Goal: Communication & Community: Participate in discussion

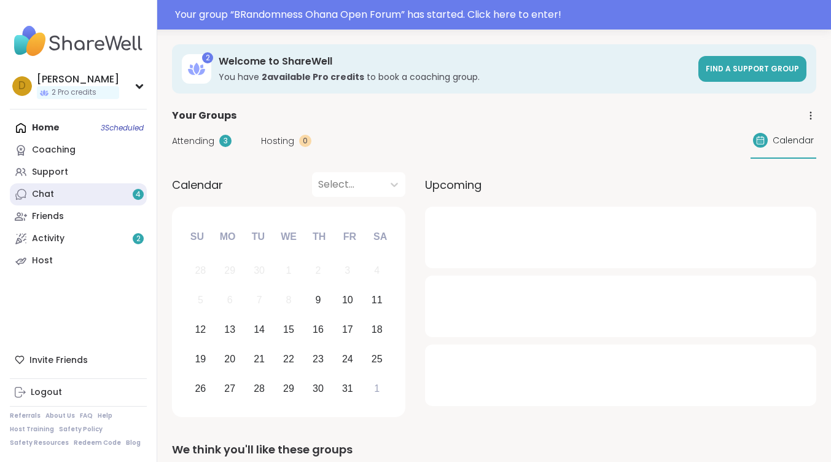
click at [47, 199] on div "Chat 4" at bounding box center [43, 194] width 22 height 12
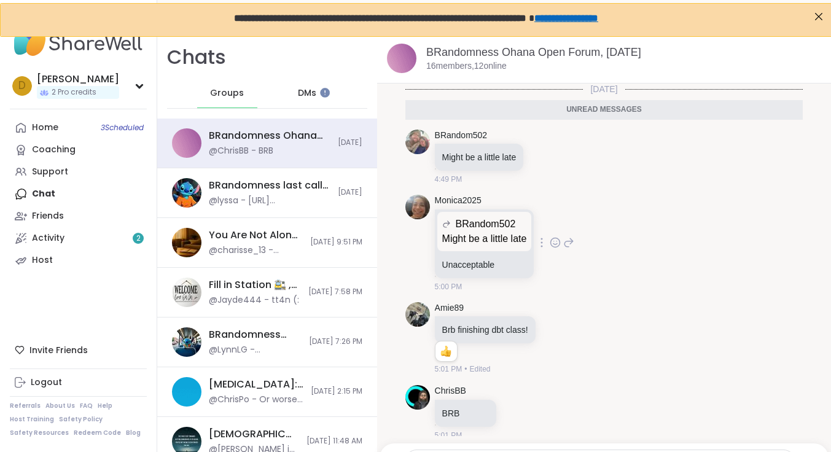
scroll to position [37, 0]
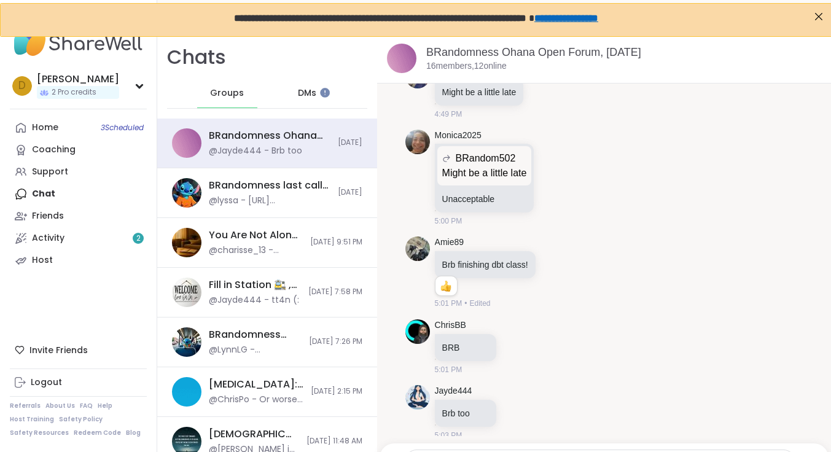
drag, startPoint x: 320, startPoint y: 90, endPoint x: 327, endPoint y: 103, distance: 14.6
click at [327, 97] on html at bounding box center [325, 92] width 10 height 10
click at [321, 93] on div at bounding box center [325, 92] width 10 height 10
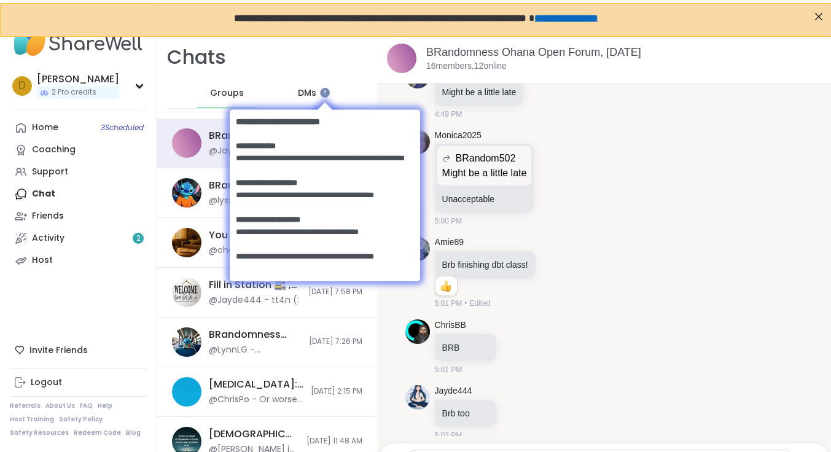
click at [310, 90] on body at bounding box center [324, 194] width 215 height 214
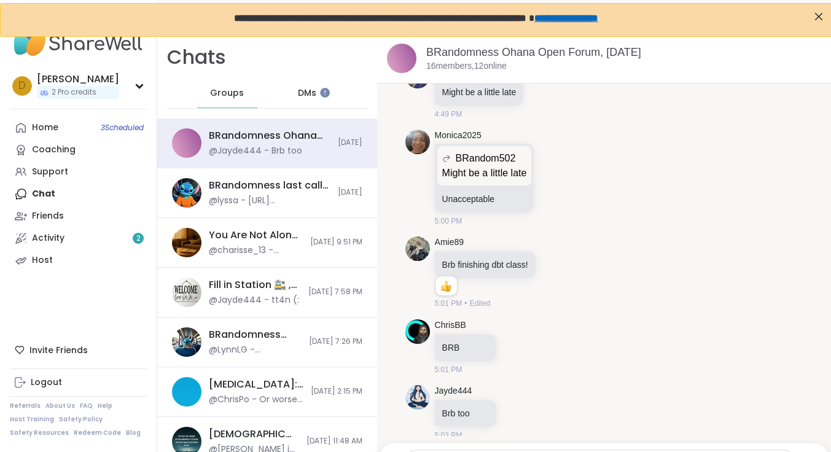
click at [304, 89] on span "DMs" at bounding box center [307, 93] width 18 height 12
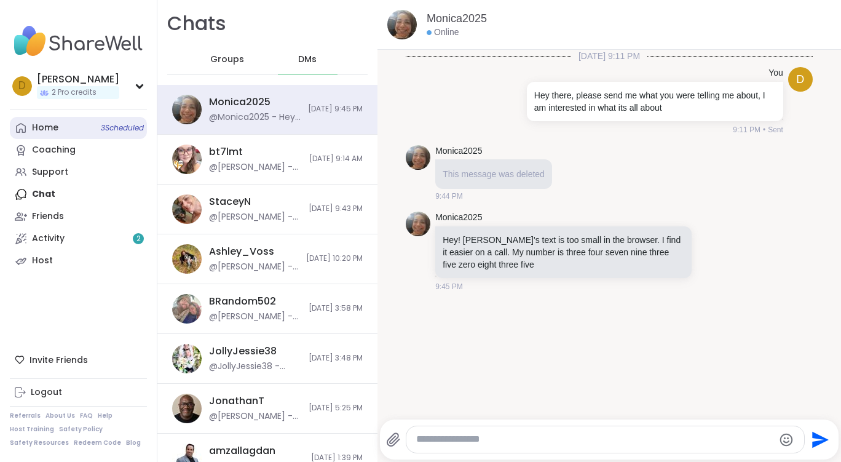
click at [57, 126] on div "Home 3 Scheduled" at bounding box center [45, 128] width 26 height 12
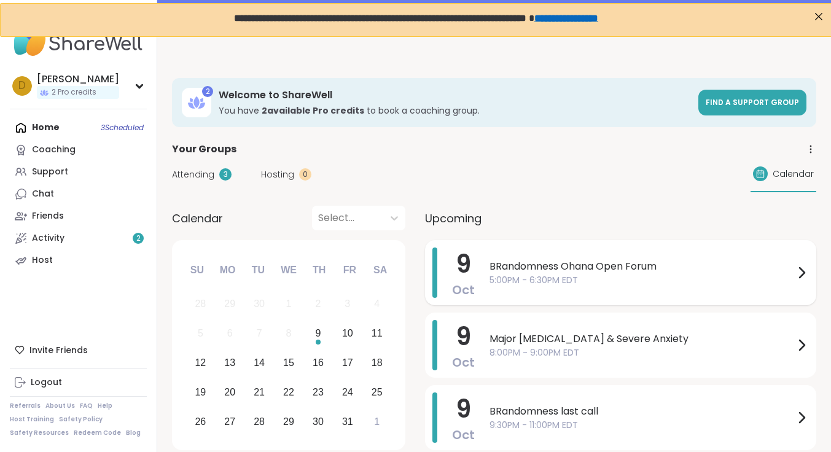
click at [595, 269] on span "BRandomness Ohana Open Forum" at bounding box center [642, 266] width 305 height 15
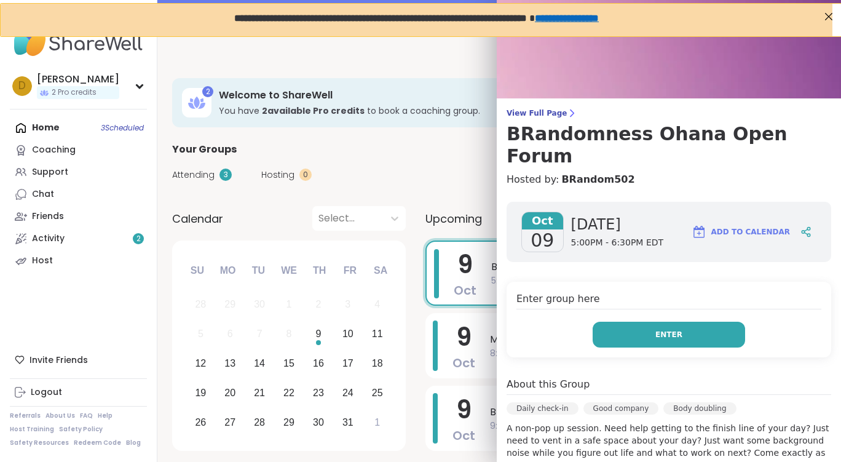
click at [641, 321] on button "Enter" at bounding box center [668, 334] width 152 height 26
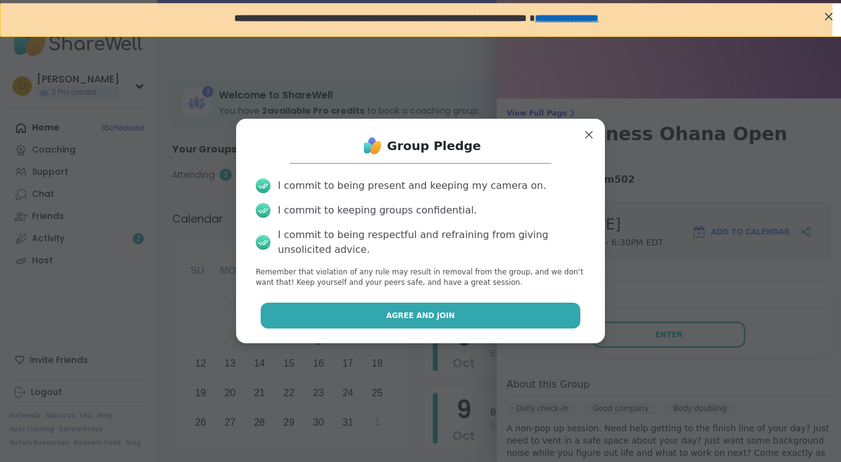
click at [467, 323] on button "Agree and Join" at bounding box center [421, 315] width 320 height 26
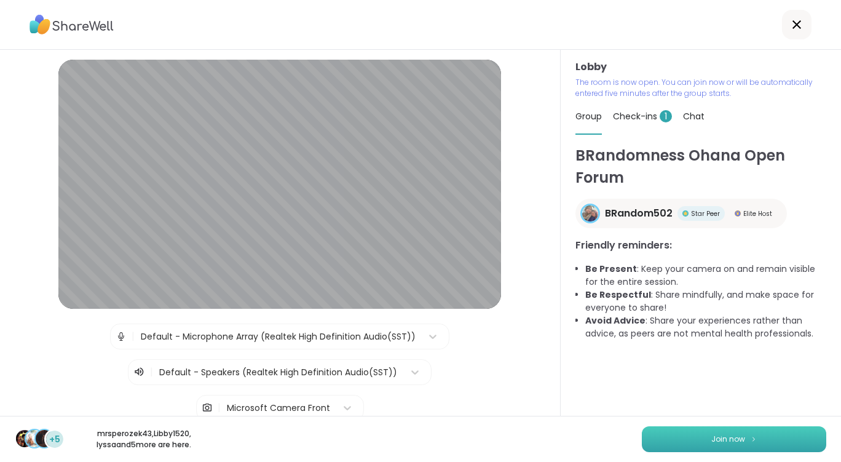
click at [738, 437] on button "Join now" at bounding box center [734, 439] width 184 height 26
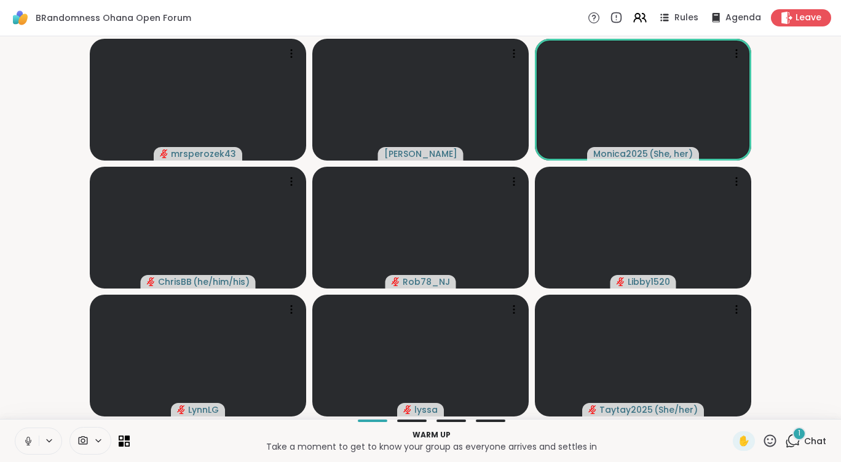
click at [47, 440] on icon at bounding box center [49, 440] width 10 height 10
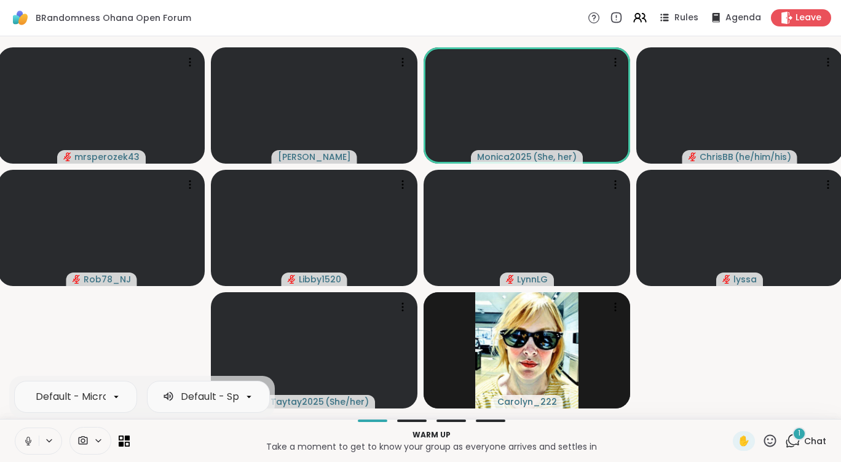
click at [32, 444] on icon at bounding box center [28, 440] width 11 height 11
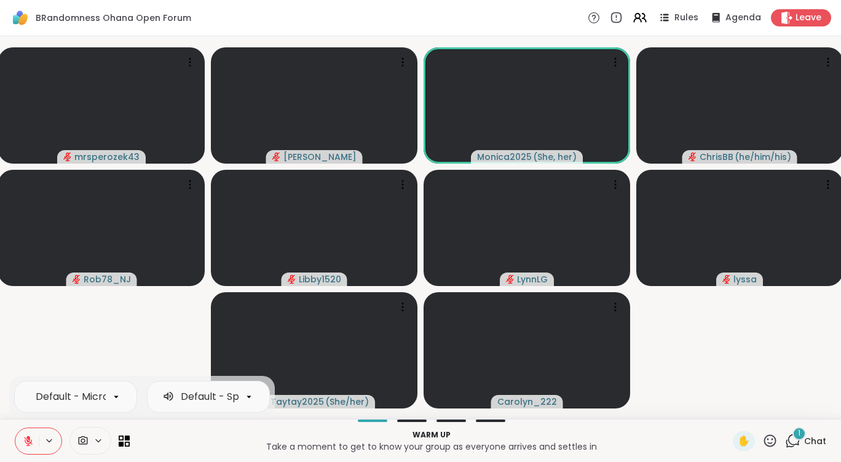
click at [97, 440] on icon at bounding box center [98, 440] width 5 height 2
click at [101, 444] on icon at bounding box center [98, 440] width 10 height 10
click at [101, 440] on icon at bounding box center [98, 440] width 10 height 10
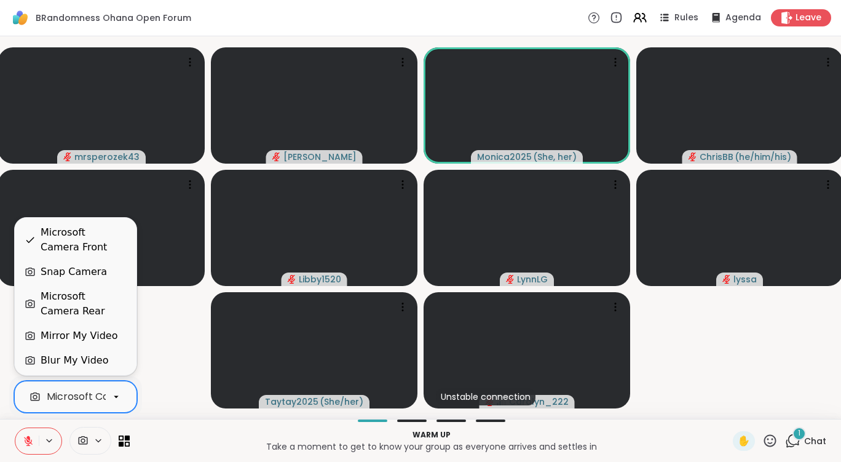
click at [85, 360] on div "Blur My Video" at bounding box center [75, 360] width 68 height 15
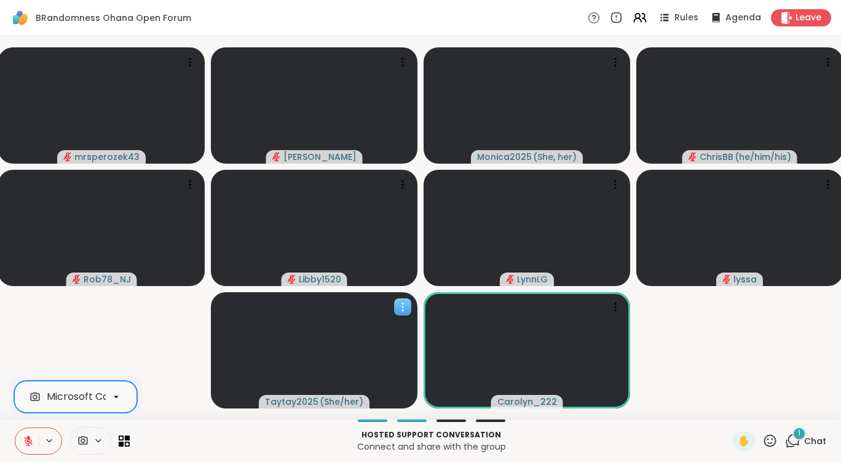
click at [320, 400] on span "( She/her )" at bounding box center [342, 401] width 44 height 12
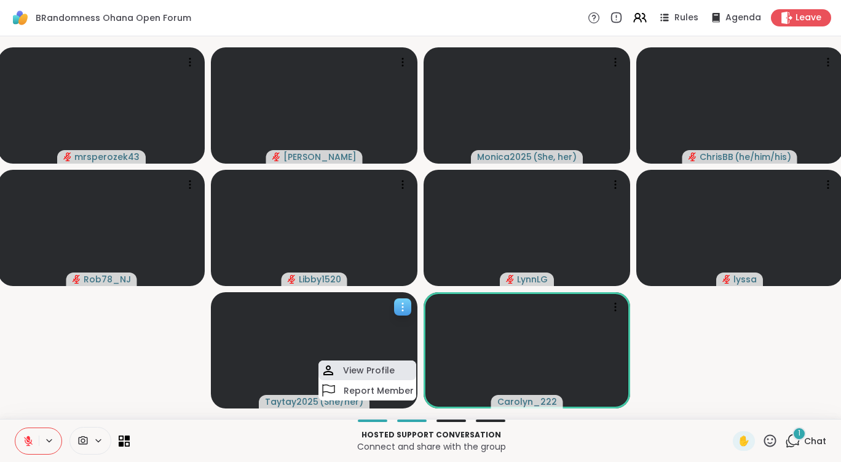
click at [372, 360] on div "View Profile" at bounding box center [367, 370] width 98 height 20
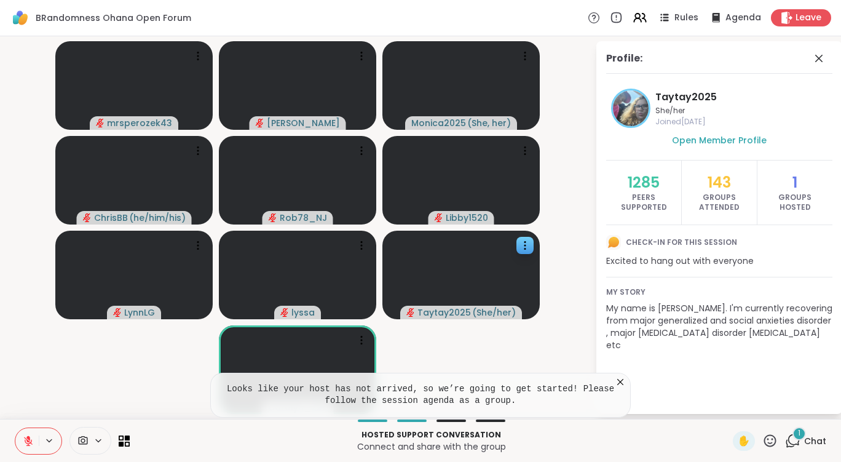
click at [798, 434] on span "1" at bounding box center [799, 433] width 2 height 10
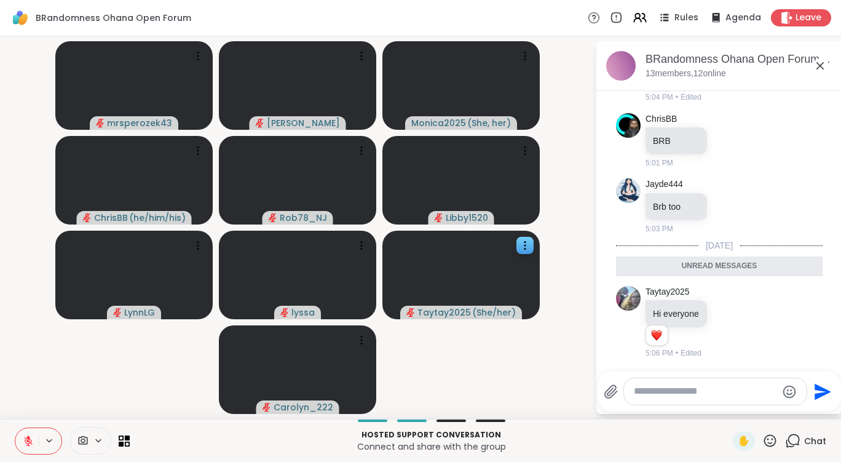
scroll to position [296, 0]
click at [724, 321] on icon at bounding box center [728, 321] width 11 height 12
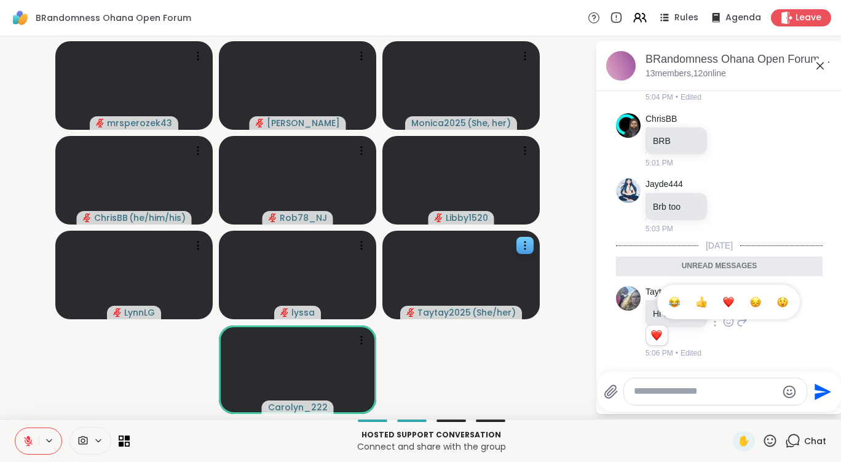
click at [724, 306] on div "Select Reaction: Heart" at bounding box center [728, 301] width 11 height 11
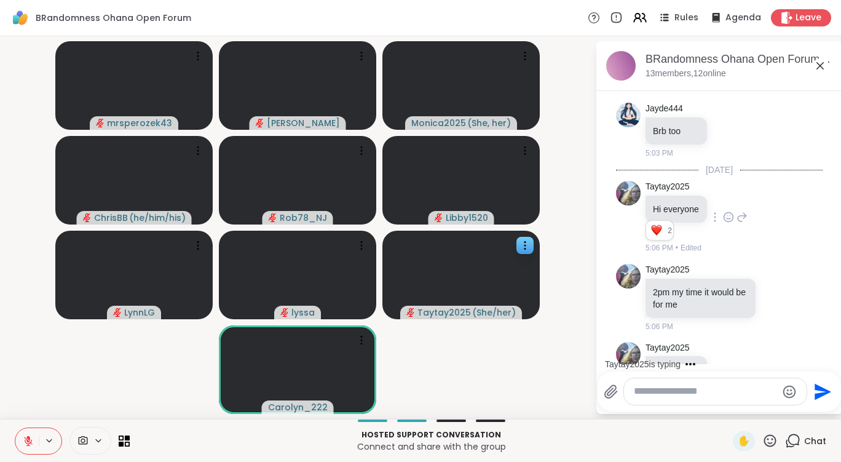
scroll to position [409, 0]
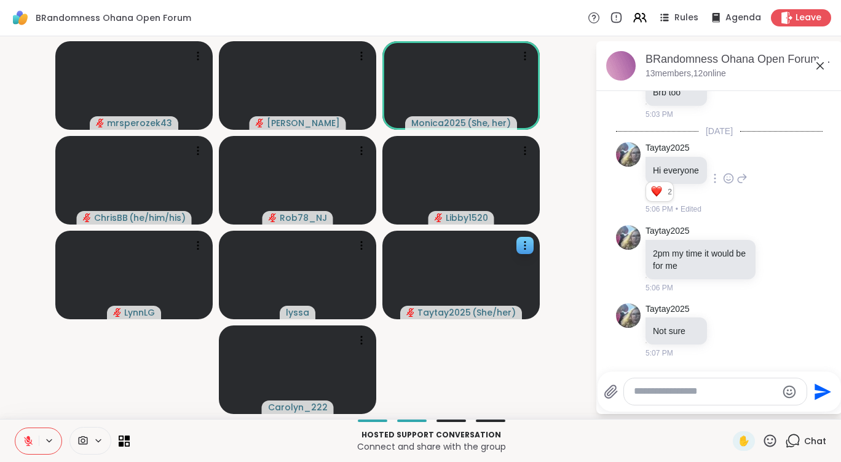
click at [502, 346] on video-player-container "mrsperozek43 [PERSON_NAME] Monica2025 ( She, her ) [PERSON_NAME] ( he/him/his )…" at bounding box center [297, 227] width 580 height 372
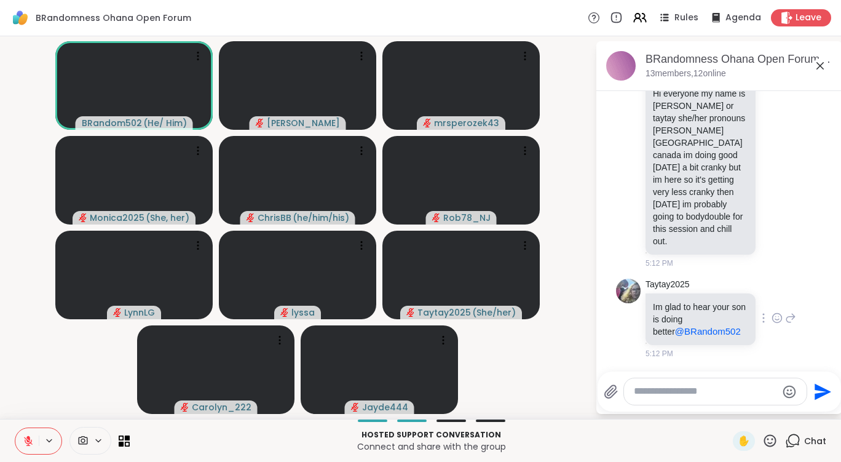
scroll to position [986, 0]
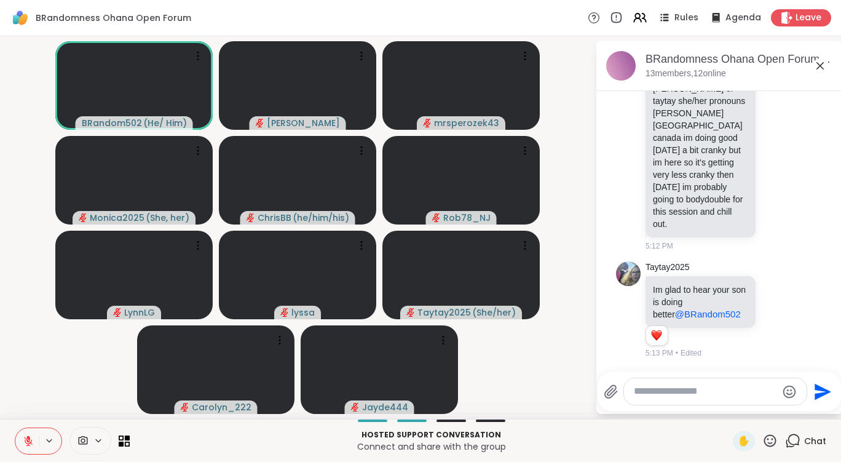
click at [33, 438] on icon at bounding box center [28, 440] width 11 height 11
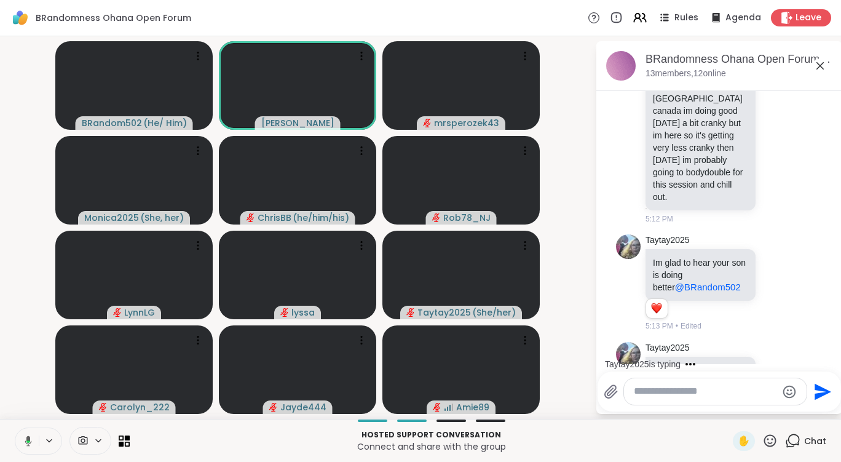
scroll to position [1064, 0]
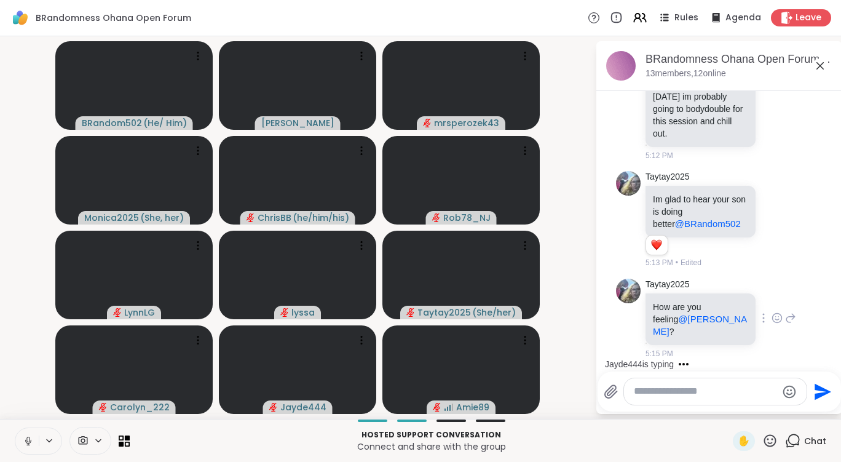
click at [785, 323] on icon at bounding box center [790, 317] width 11 height 15
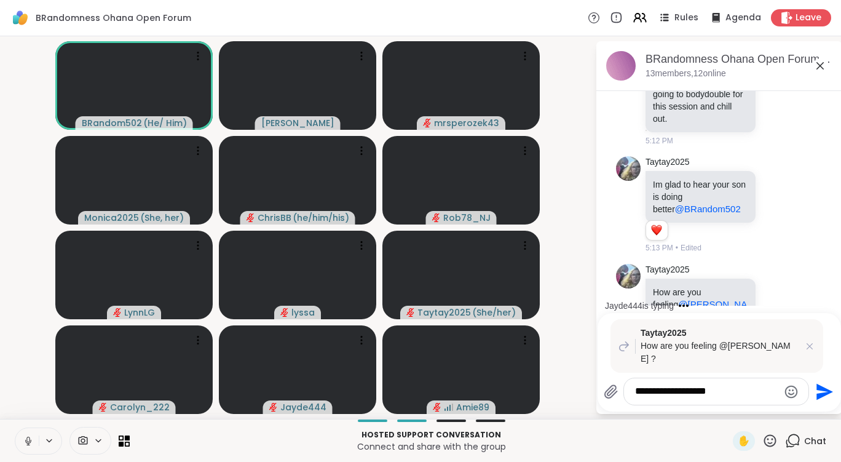
scroll to position [1261, 0]
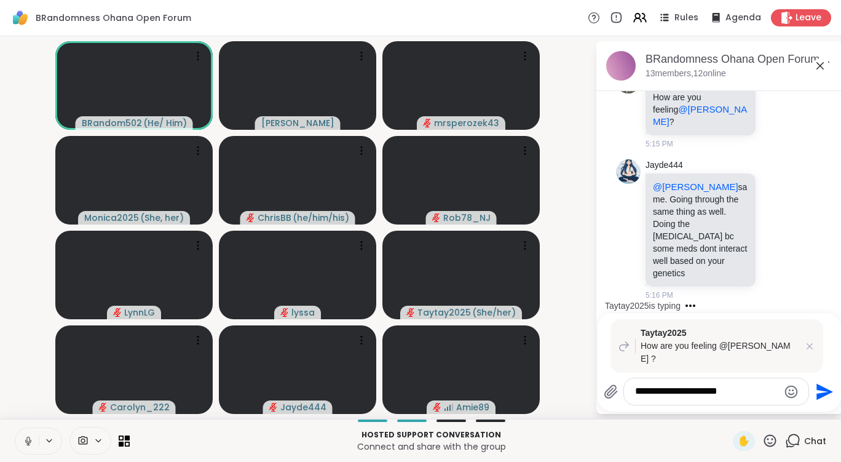
type textarea "**********"
click at [827, 396] on icon "Send" at bounding box center [823, 392] width 20 height 20
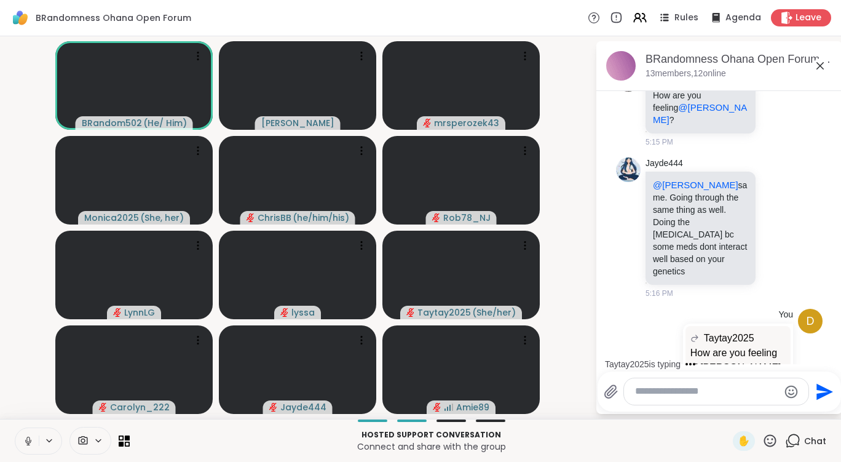
scroll to position [1350, 0]
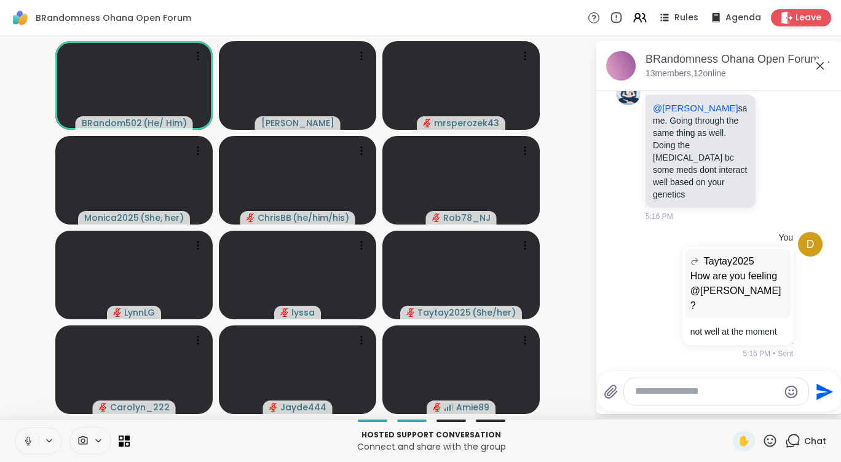
click at [28, 442] on icon at bounding box center [28, 440] width 11 height 11
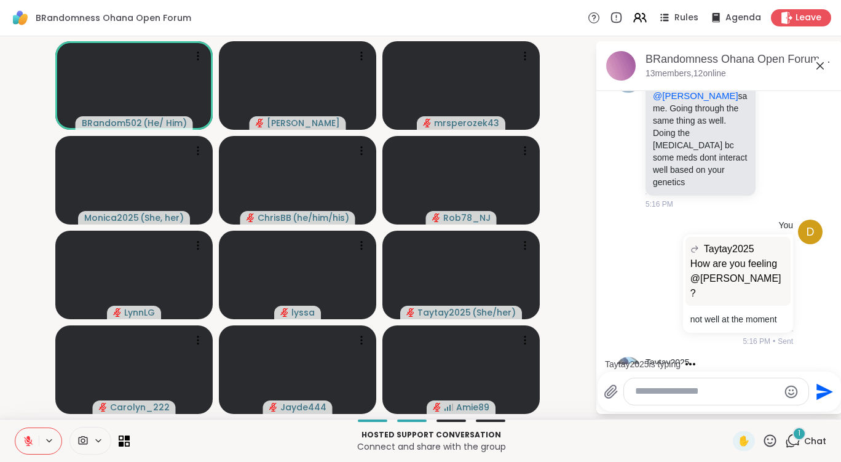
scroll to position [1472, 0]
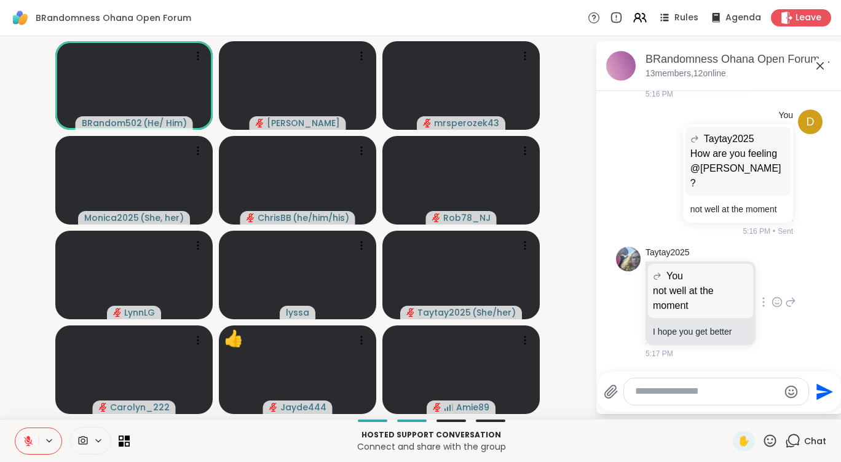
click at [771, 305] on icon at bounding box center [776, 302] width 11 height 12
click at [771, 285] on div "Select Reaction: Heart" at bounding box center [776, 282] width 11 height 11
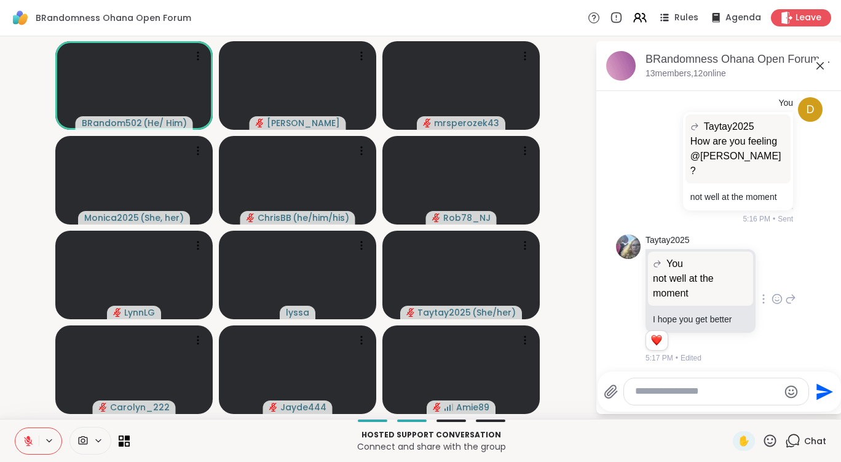
scroll to position [1490, 0]
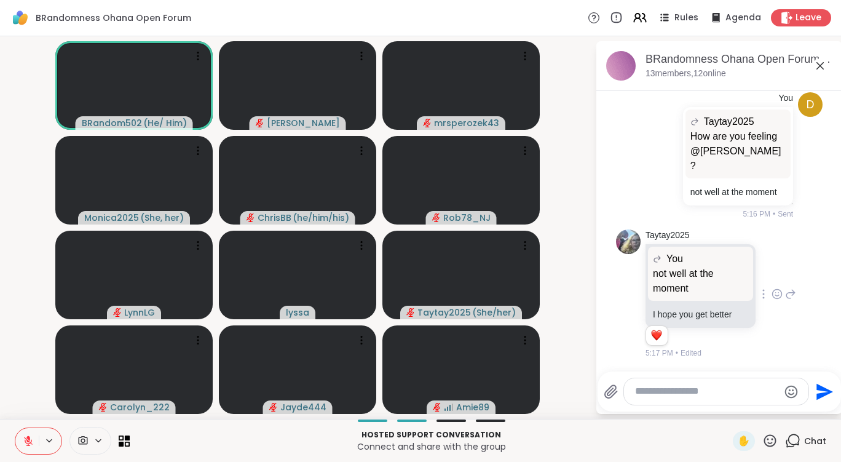
click at [651, 391] on textarea "Type your message" at bounding box center [706, 391] width 143 height 13
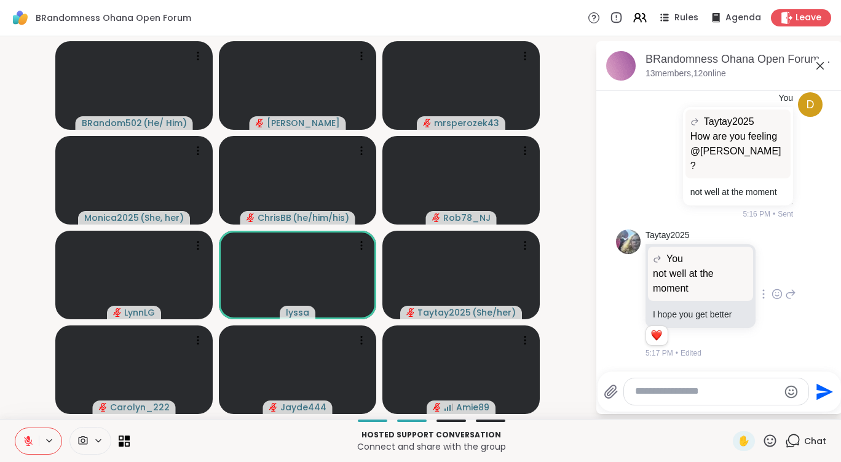
click at [785, 295] on icon at bounding box center [790, 293] width 11 height 15
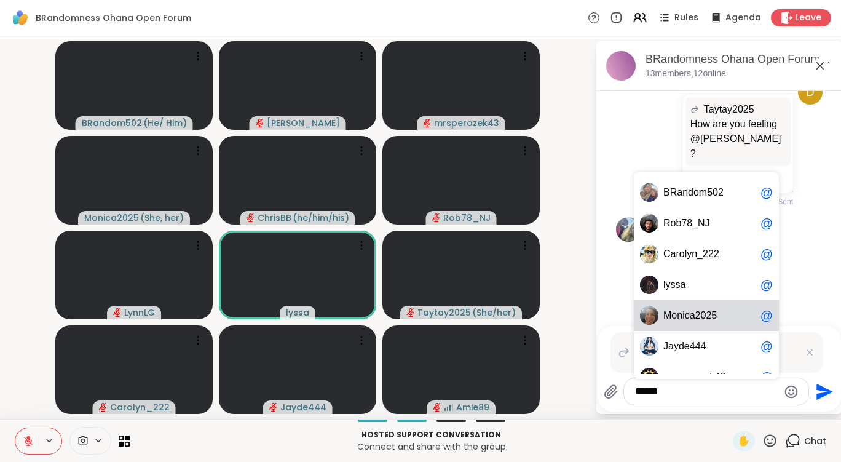
type textarea "*******"
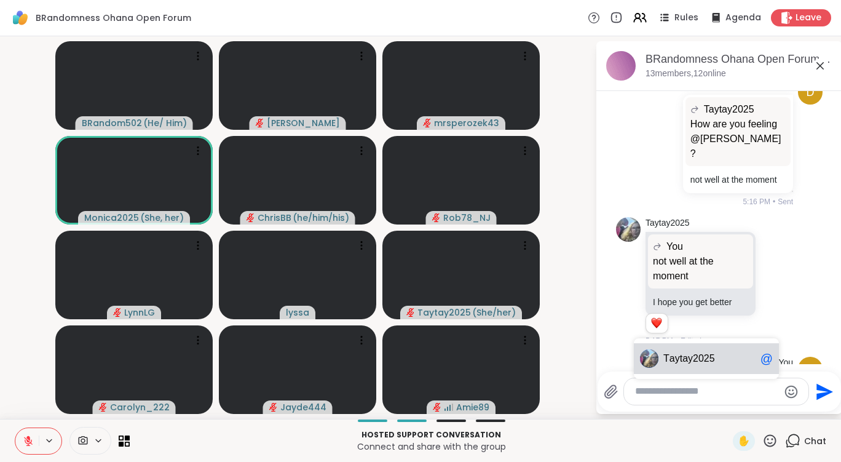
scroll to position [1612, 0]
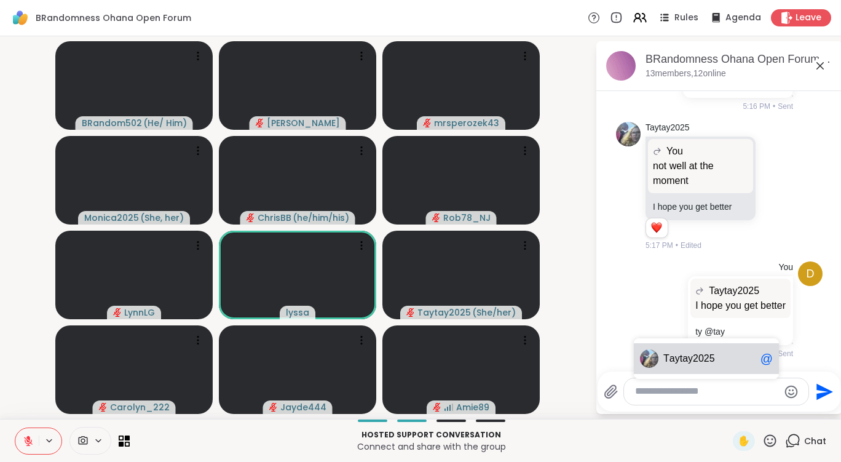
click at [712, 356] on span "5" at bounding box center [712, 358] width 6 height 12
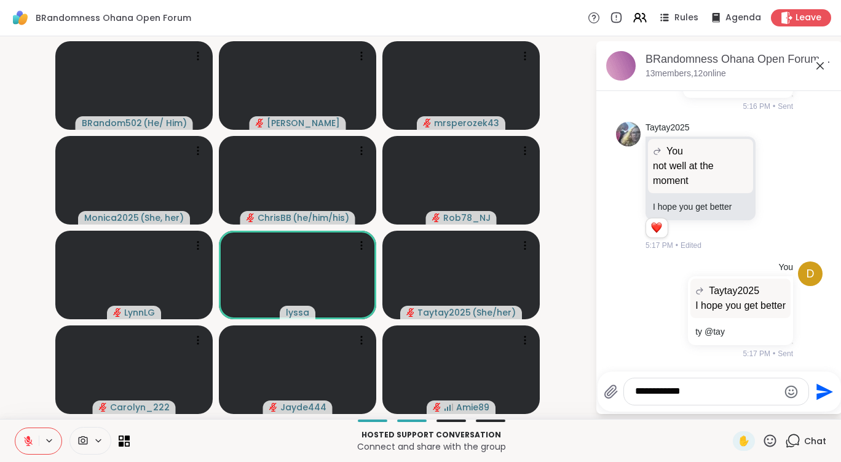
drag, startPoint x: 712, startPoint y: 384, endPoint x: 634, endPoint y: 384, distance: 78.7
click at [634, 384] on div "**********" at bounding box center [716, 391] width 184 height 26
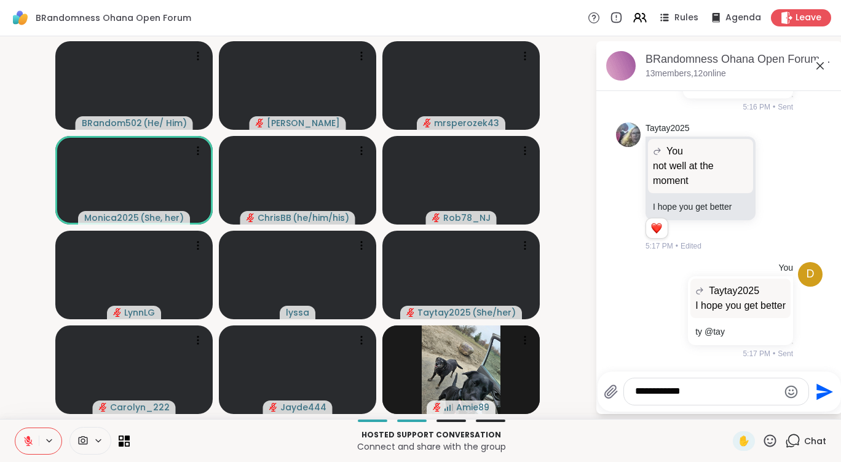
click at [729, 396] on textarea "**********" at bounding box center [706, 391] width 143 height 13
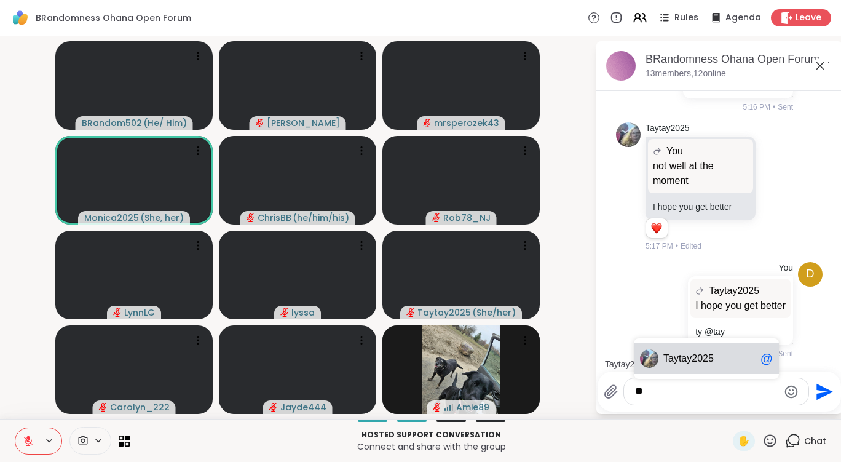
type textarea "*"
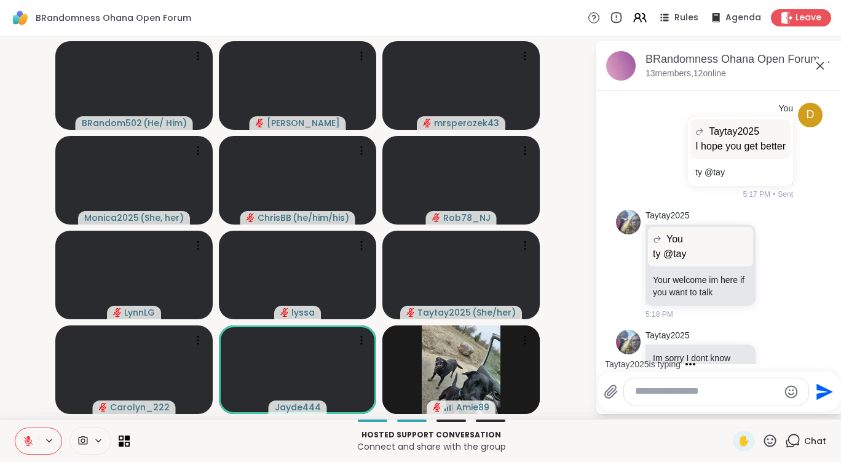
scroll to position [1839, 0]
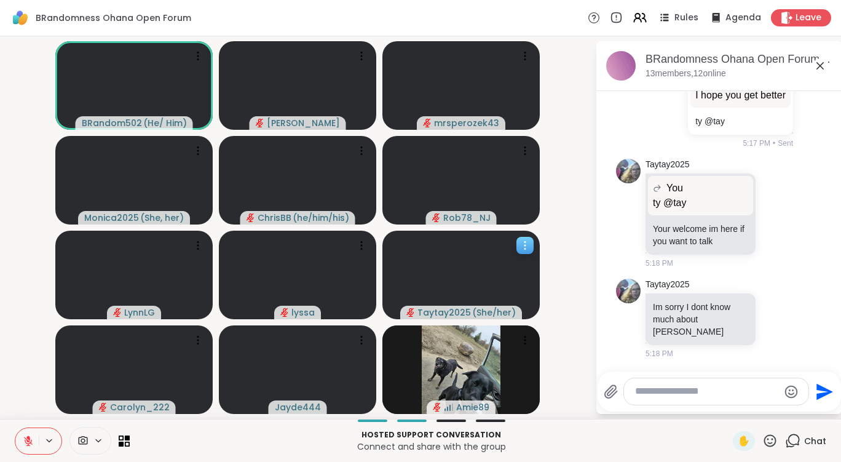
click at [466, 312] on span "Taytay2025" at bounding box center [443, 312] width 53 height 12
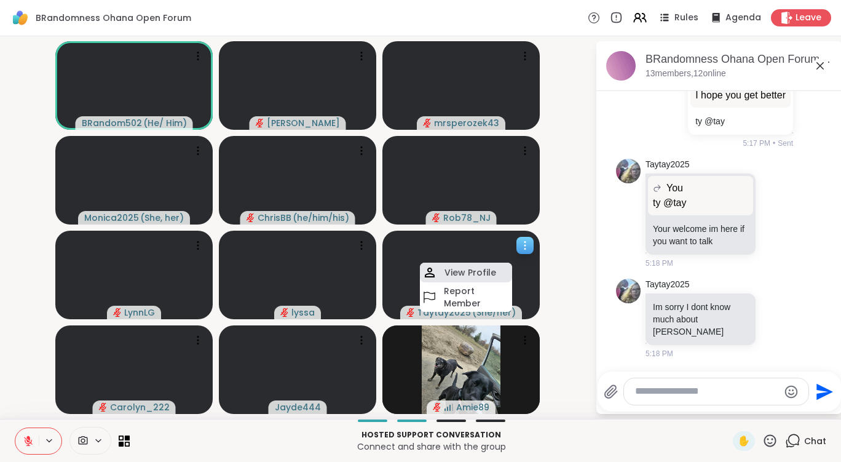
click at [478, 274] on h4 "View Profile" at bounding box center [470, 272] width 52 height 12
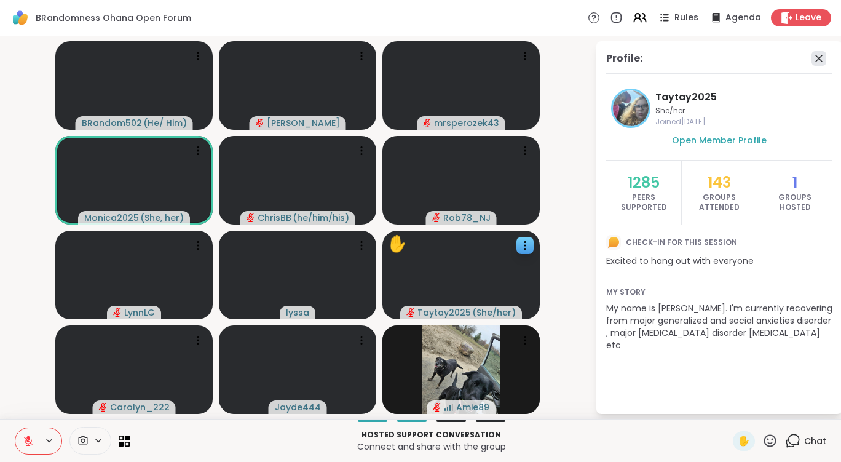
click at [813, 62] on icon at bounding box center [818, 58] width 15 height 15
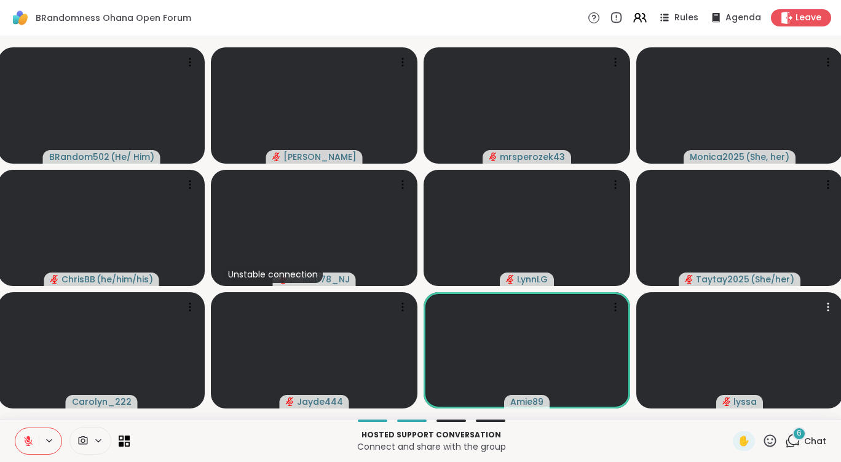
click at [780, 425] on div "Hosted support conversation Connect and share with the group ✋ 6 Chat" at bounding box center [420, 440] width 841 height 43
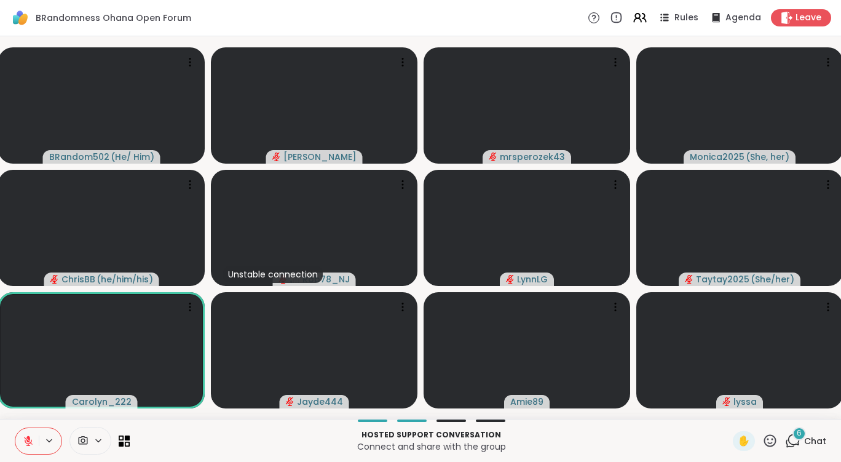
click at [787, 441] on icon at bounding box center [792, 440] width 15 height 15
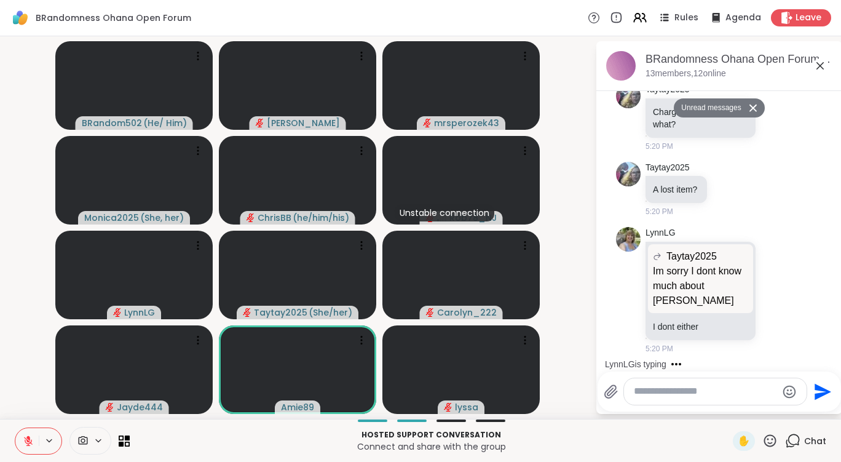
scroll to position [2453, 0]
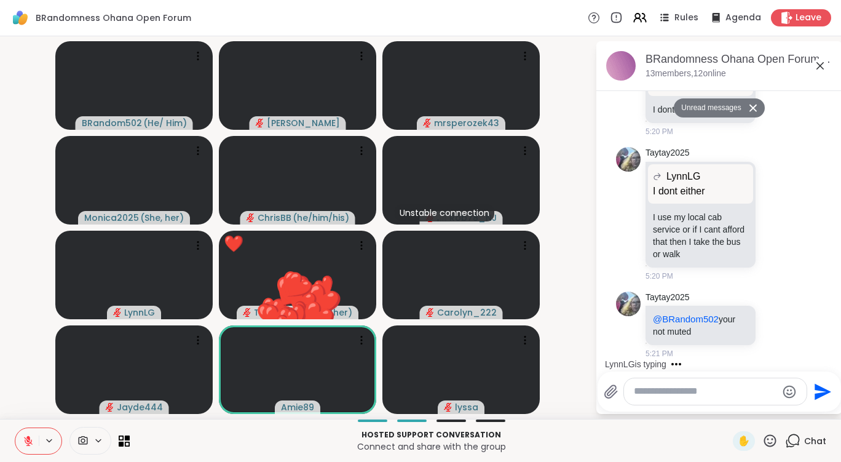
click at [567, 344] on video-player-container "BRandom502 ( He/ Him ) [PERSON_NAME] mrsperozek43 Monica2025 ( She, her ) [PERS…" at bounding box center [297, 227] width 580 height 372
click at [817, 68] on icon at bounding box center [819, 65] width 15 height 15
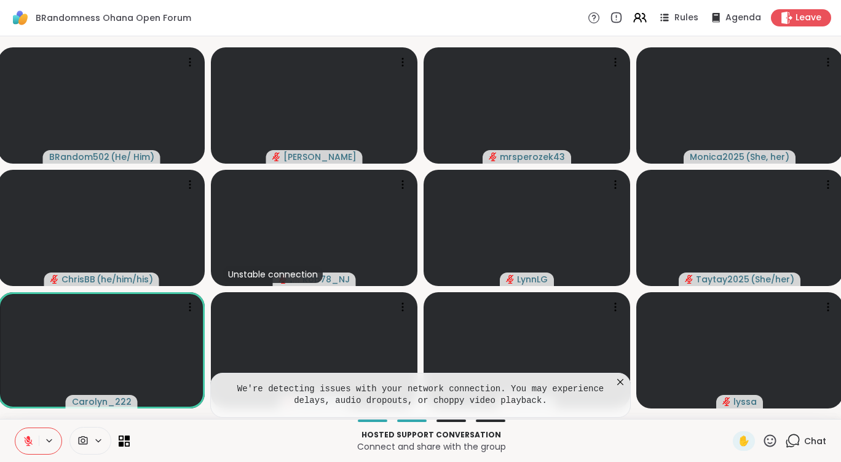
click at [620, 380] on icon at bounding box center [620, 381] width 12 height 12
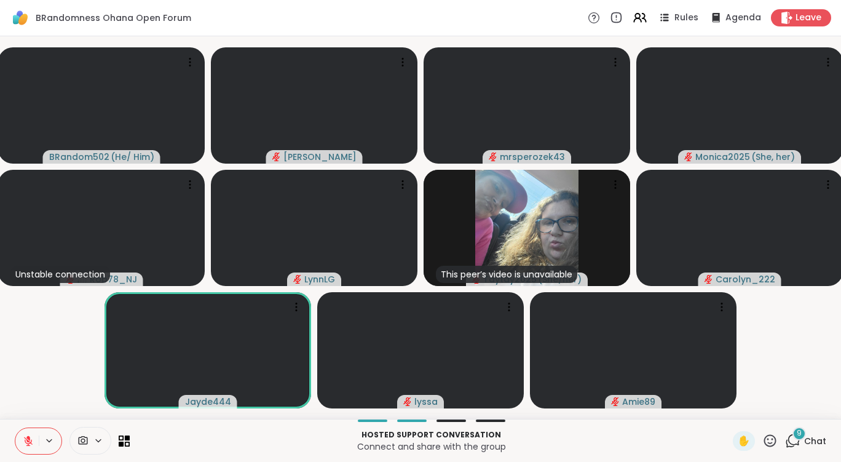
click at [792, 436] on div "9" at bounding box center [799, 434] width 14 height 14
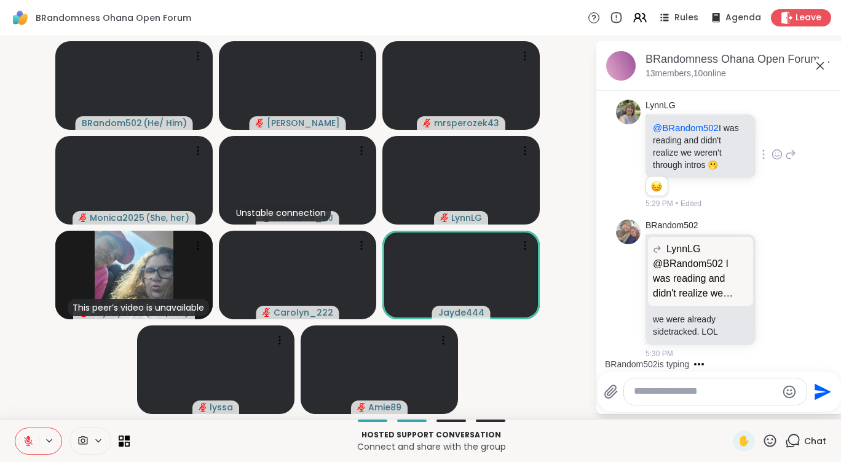
scroll to position [3736, 0]
click at [676, 392] on textarea "Type your message" at bounding box center [705, 391] width 143 height 13
click at [706, 393] on textarea "Type your message" at bounding box center [705, 391] width 143 height 13
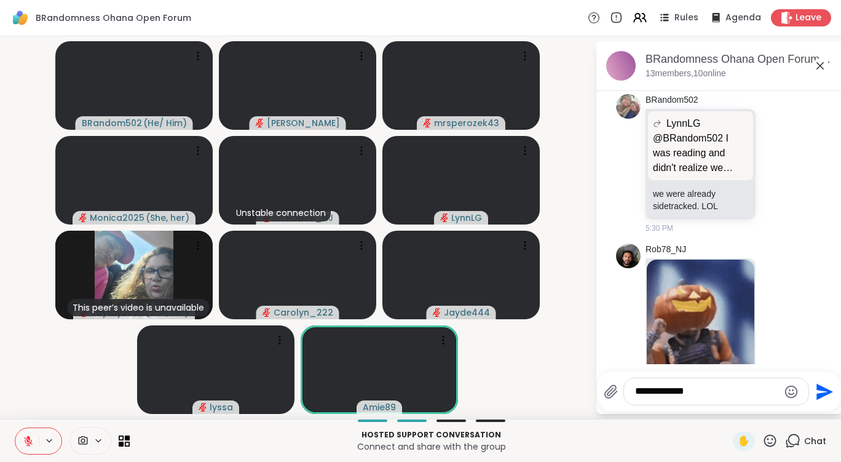
scroll to position [4079, 0]
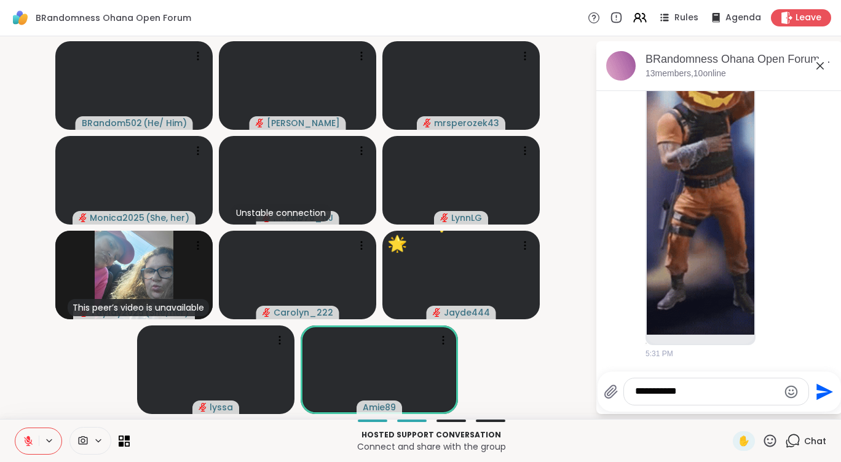
type textarea "**********"
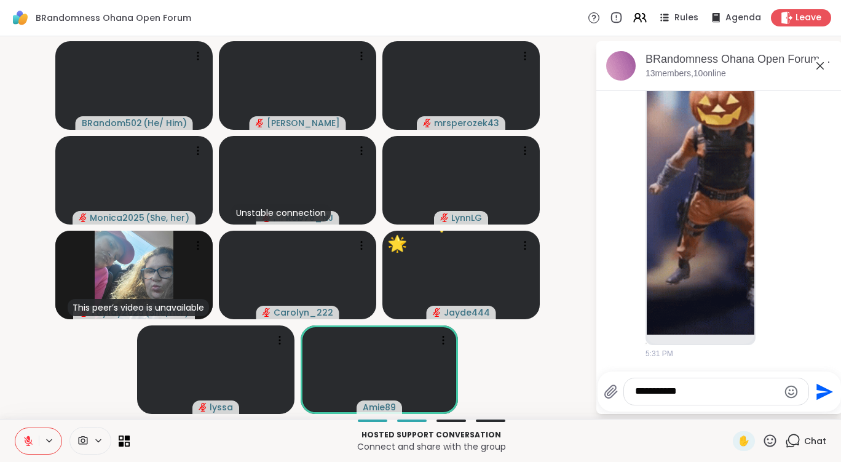
click at [819, 388] on icon "Send" at bounding box center [824, 391] width 17 height 17
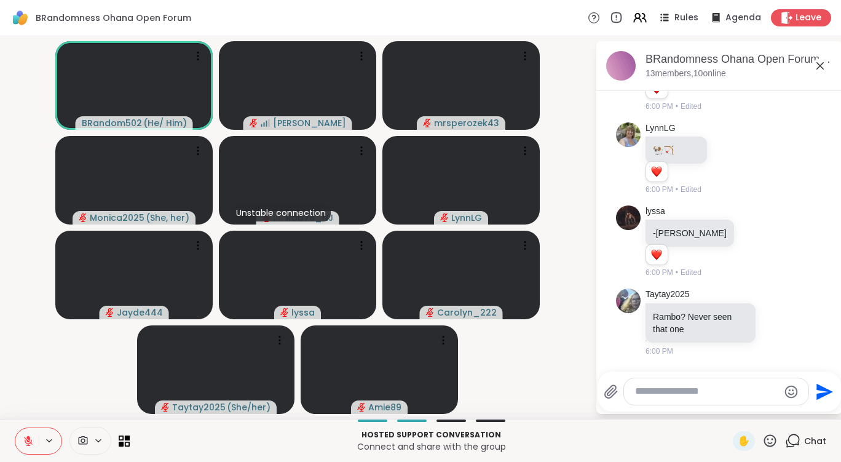
scroll to position [8692, 0]
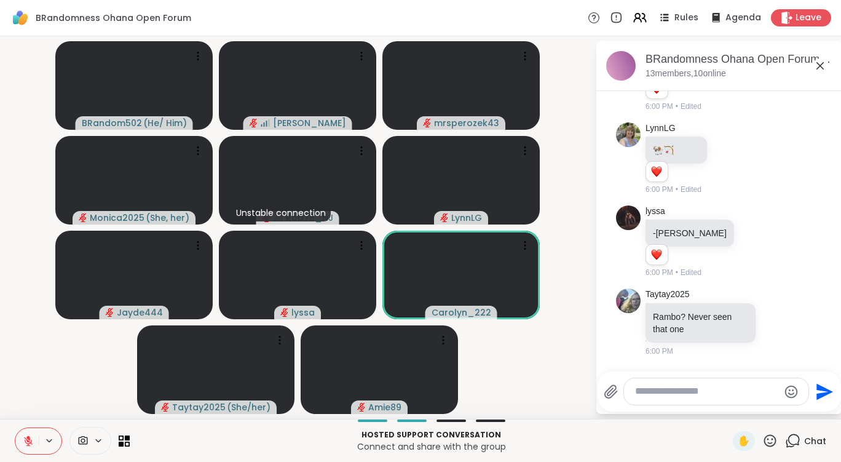
click at [788, 391] on icon "Emoji picker" at bounding box center [791, 391] width 15 height 15
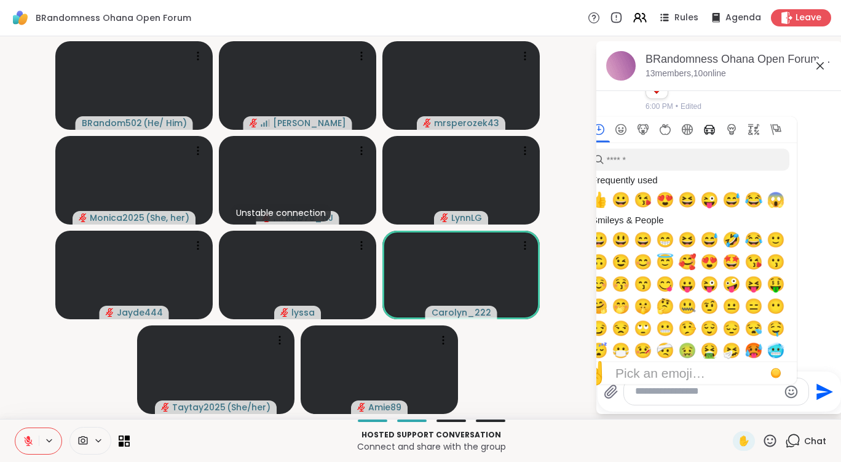
click at [710, 126] on icon "Travel & Places" at bounding box center [709, 129] width 11 height 11
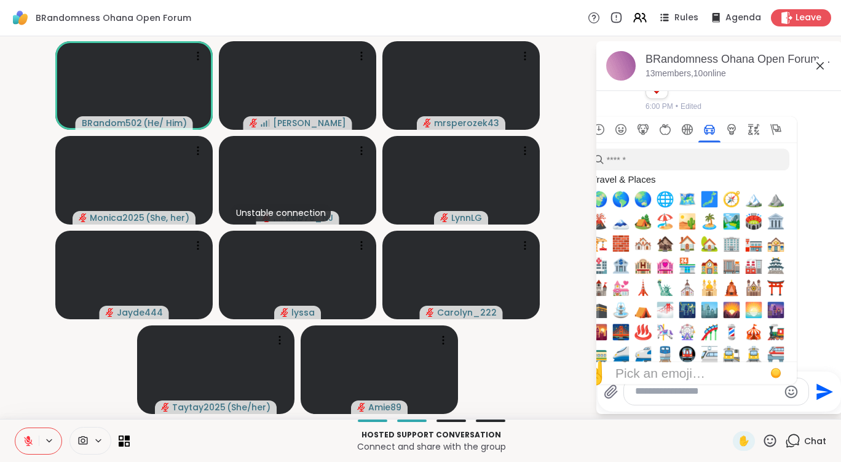
scroll to position [8840, 0]
click at [804, 219] on li "Amie89 🐕 ✝️ 1 1 6:01 PM • Edited" at bounding box center [719, 236] width 223 height 83
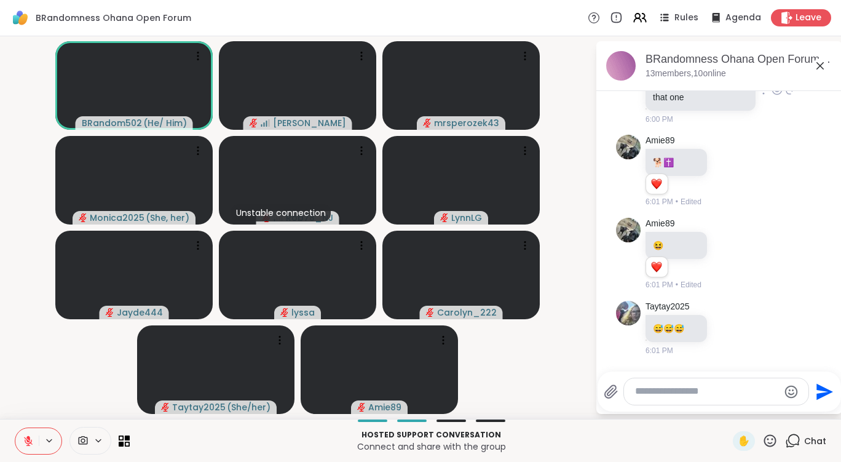
scroll to position [8923, 0]
click at [789, 387] on icon "Emoji picker" at bounding box center [791, 391] width 15 height 15
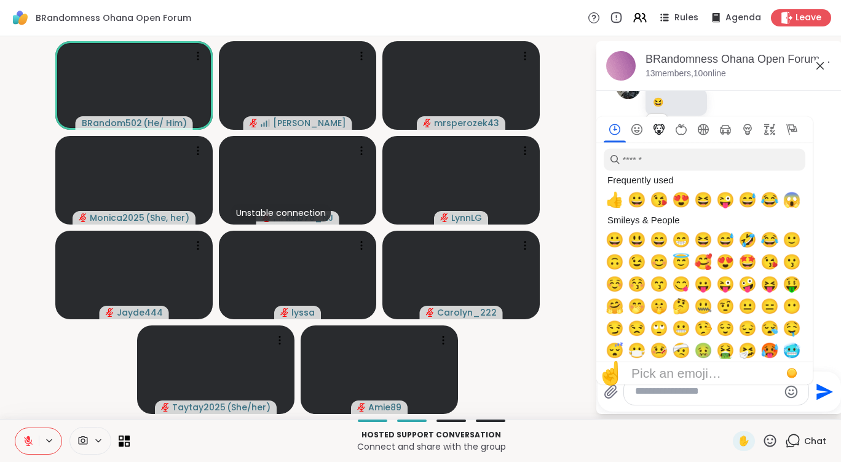
scroll to position [9067, 0]
click at [655, 127] on icon "Animals & Nature" at bounding box center [658, 129] width 11 height 11
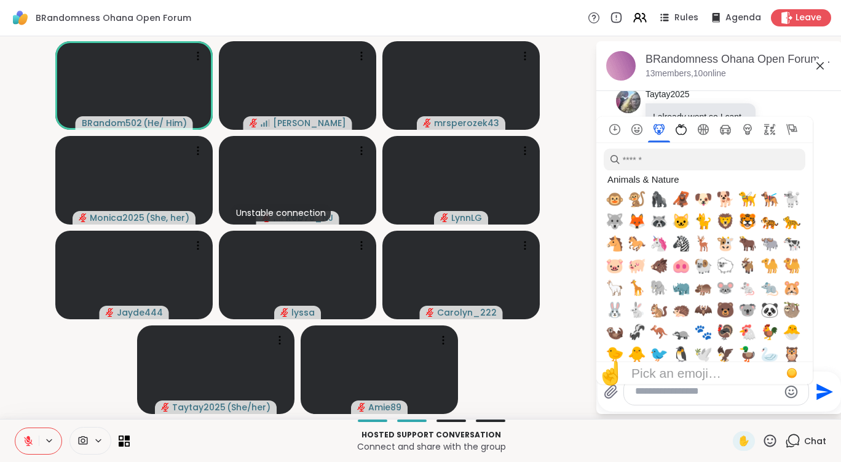
click at [678, 128] on icon "Food & Drink" at bounding box center [680, 129] width 11 height 11
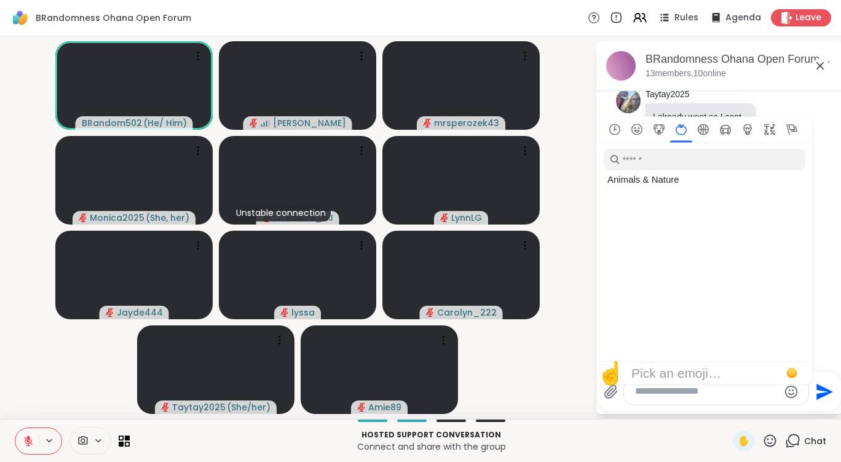
scroll to position [1536, 0]
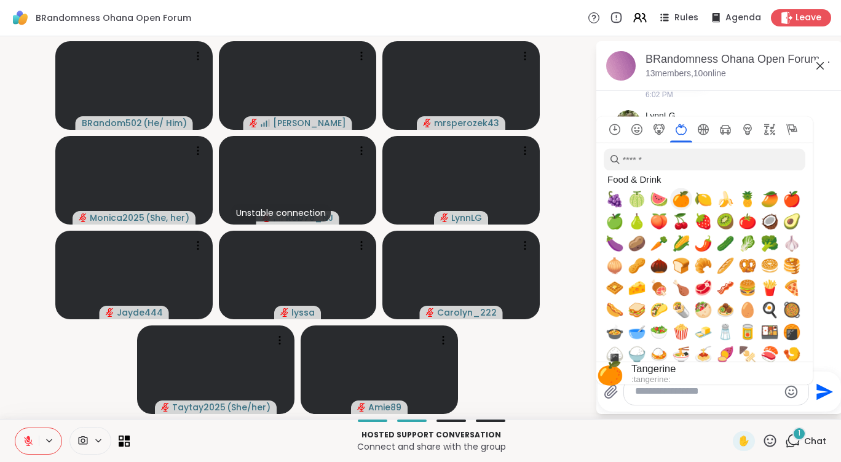
click at [590, 245] on div "BRandom502 ( He/ Him ) [PERSON_NAME] mrsperozek43 Monica2025 ( She, her ) Unsta…" at bounding box center [420, 227] width 841 height 382
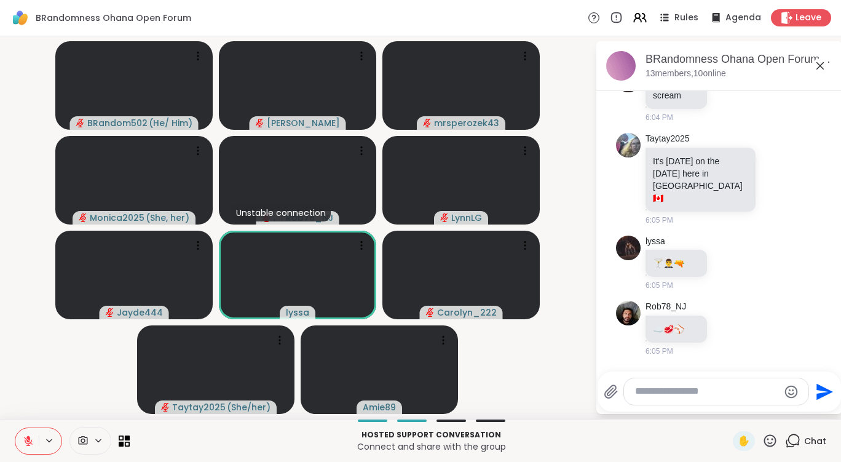
scroll to position [9759, 0]
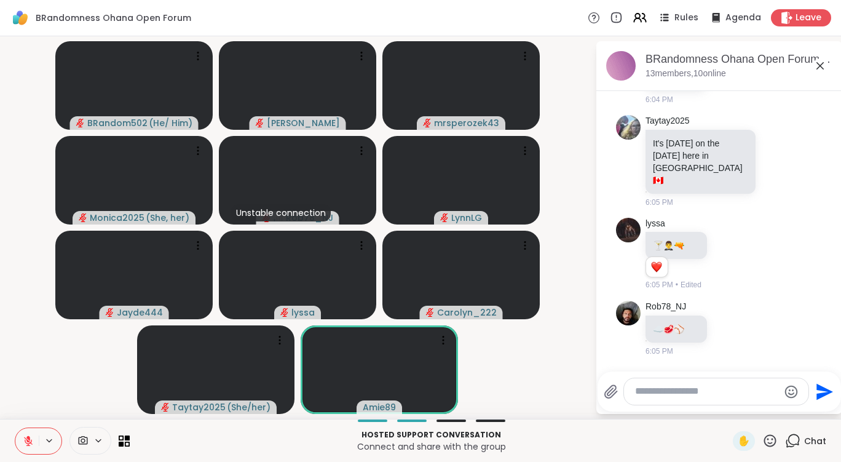
click at [688, 385] on textarea "Type your message" at bounding box center [706, 391] width 143 height 13
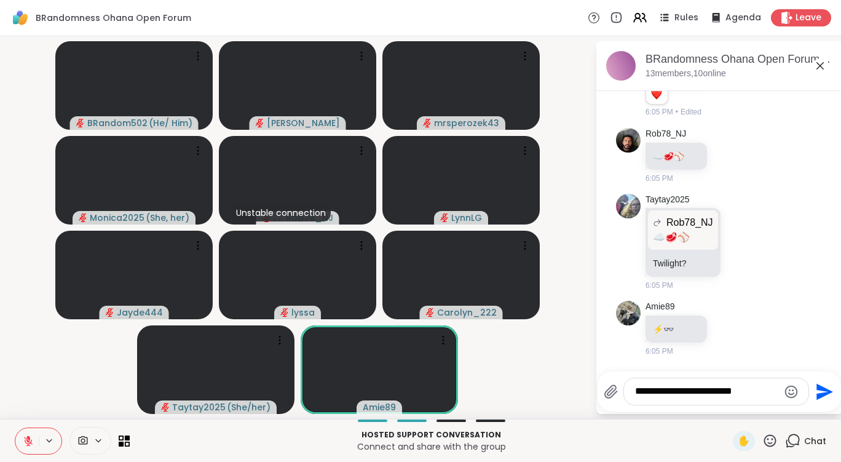
scroll to position [9948, 0]
type textarea "**********"
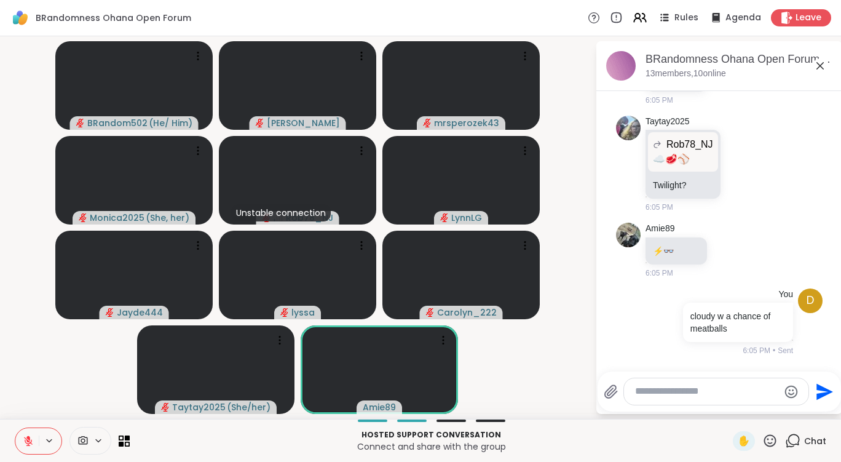
scroll to position [10026, 0]
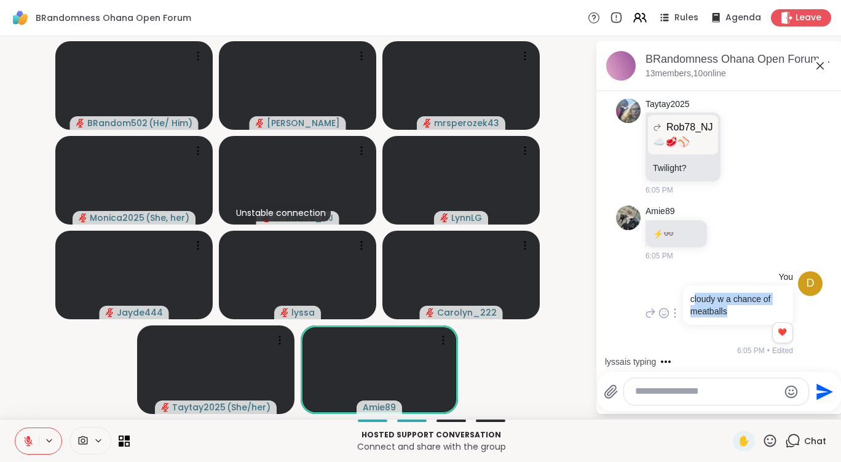
drag, startPoint x: 723, startPoint y: 332, endPoint x: 707, endPoint y: 305, distance: 30.9
click at [683, 314] on div "cloudy w a chance of meatballs" at bounding box center [738, 304] width 110 height 39
click at [727, 390] on textarea "Type your message" at bounding box center [706, 391] width 143 height 13
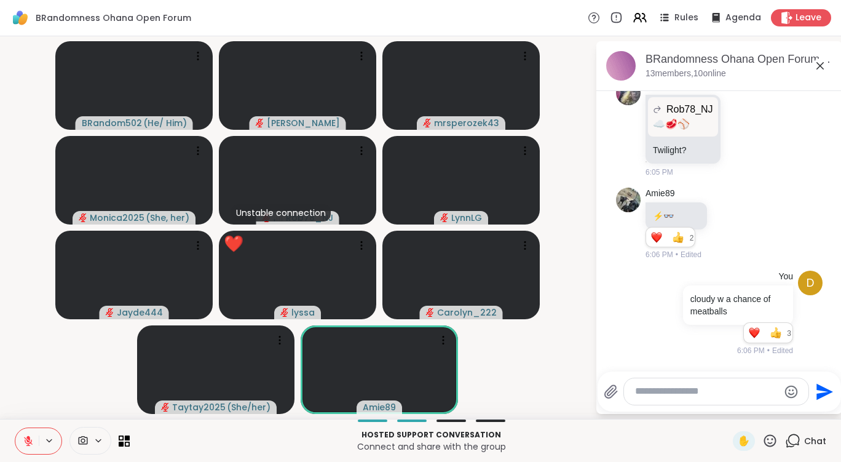
click at [765, 439] on icon at bounding box center [769, 440] width 15 height 15
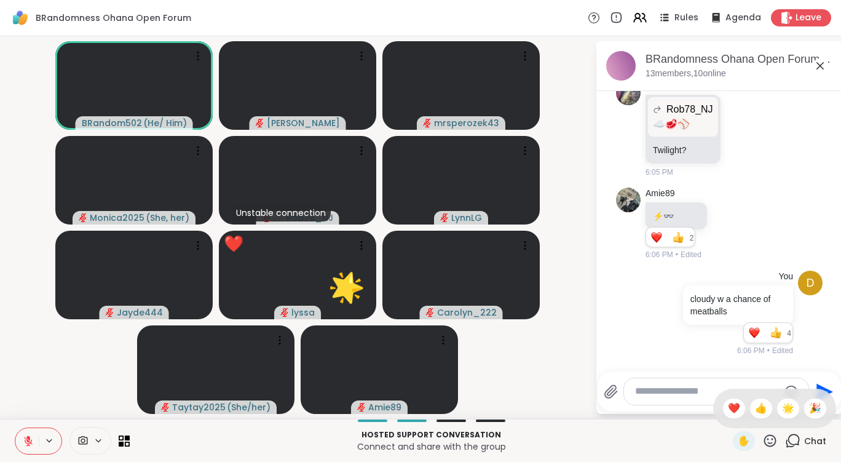
scroll to position [10061, 0]
click at [634, 342] on div "D You cloudy w a chance of meatballs 3 1 4 4 6:06 PM • Edited" at bounding box center [719, 312] width 206 height 95
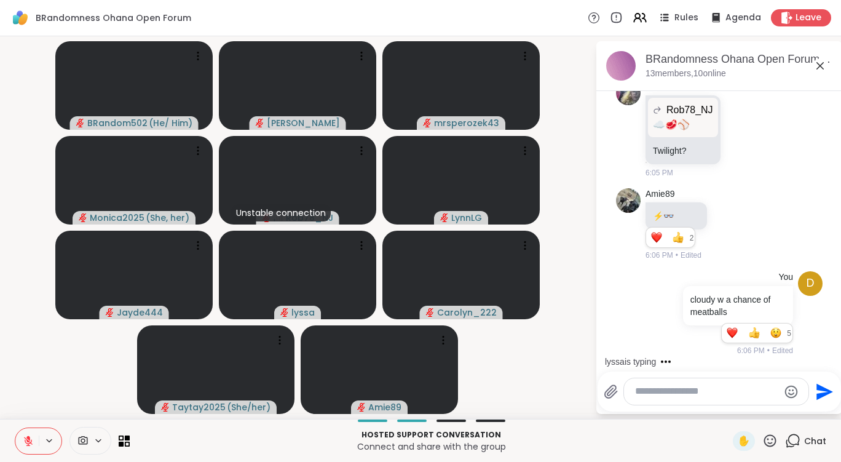
click at [790, 391] on icon "Emoji picker" at bounding box center [791, 391] width 15 height 15
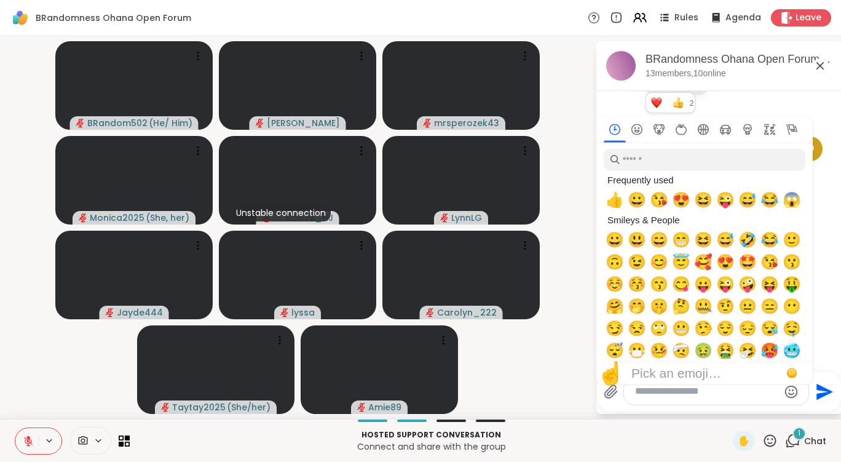
scroll to position [10201, 0]
click at [665, 159] on input "search" at bounding box center [704, 160] width 202 height 22
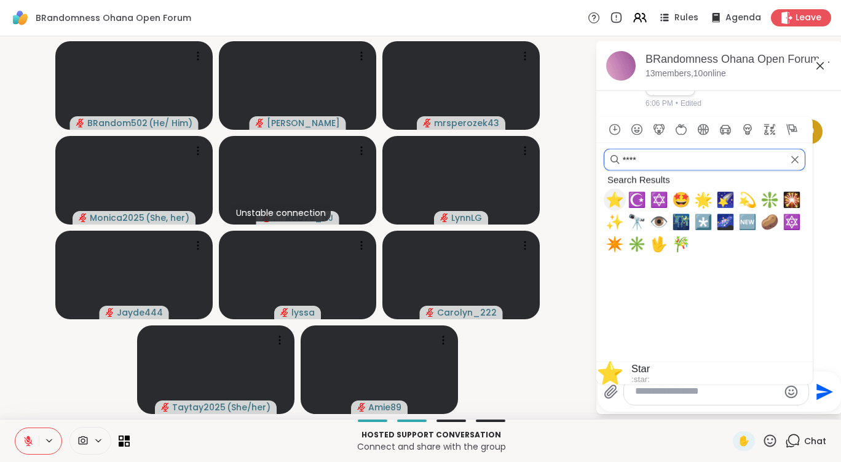
type input "****"
click at [614, 200] on span "⭐" at bounding box center [614, 199] width 18 height 17
type textarea "*"
drag, startPoint x: 608, startPoint y: 161, endPoint x: 602, endPoint y: 160, distance: 6.2
click at [602, 160] on div "****" at bounding box center [704, 157] width 216 height 28
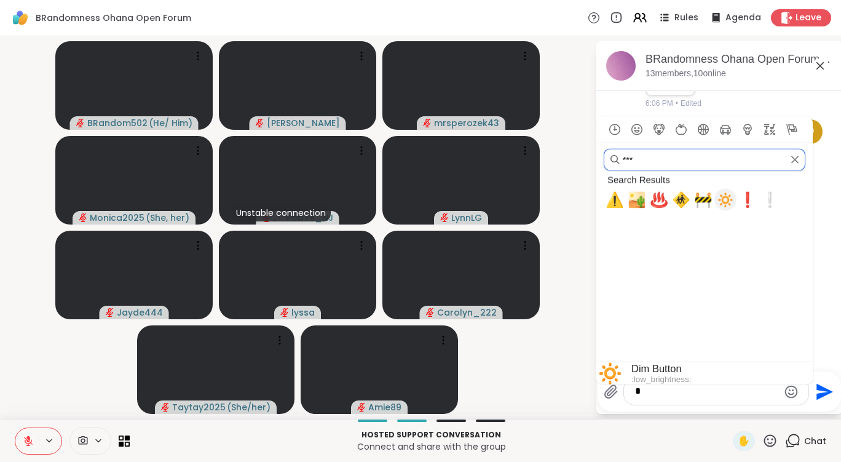
type input "****"
drag, startPoint x: 648, startPoint y: 160, endPoint x: 574, endPoint y: 162, distance: 74.4
click at [574, 162] on div "BRandom502 ( He/ Him ) [PERSON_NAME] mrsperozek43 Monica2025 ( She, her ) Unsta…" at bounding box center [420, 227] width 841 height 382
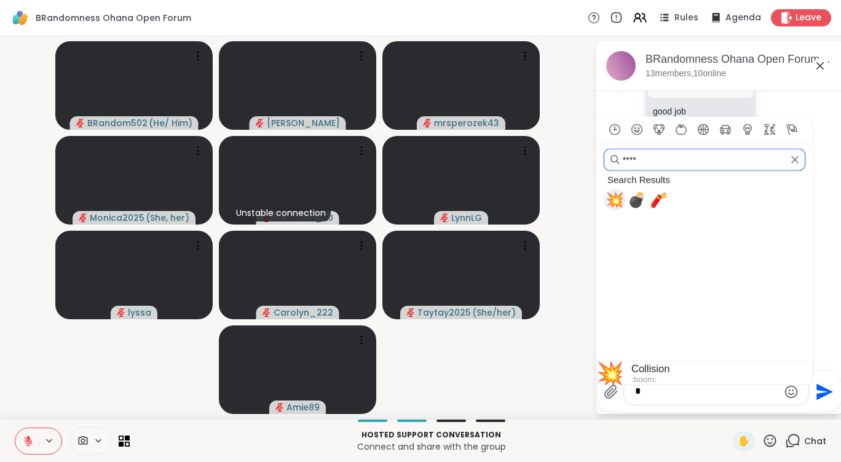
scroll to position [10406, 0]
drag, startPoint x: 637, startPoint y: 160, endPoint x: 603, endPoint y: 159, distance: 33.8
click at [603, 159] on input "****" at bounding box center [704, 160] width 202 height 22
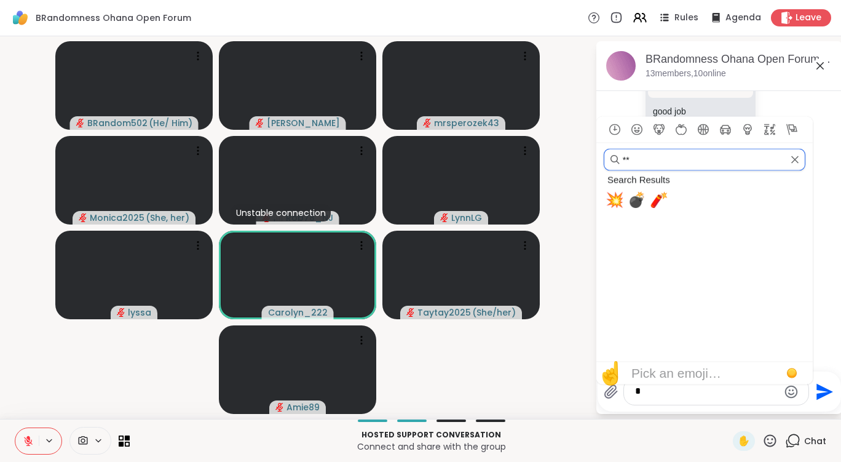
type input "***"
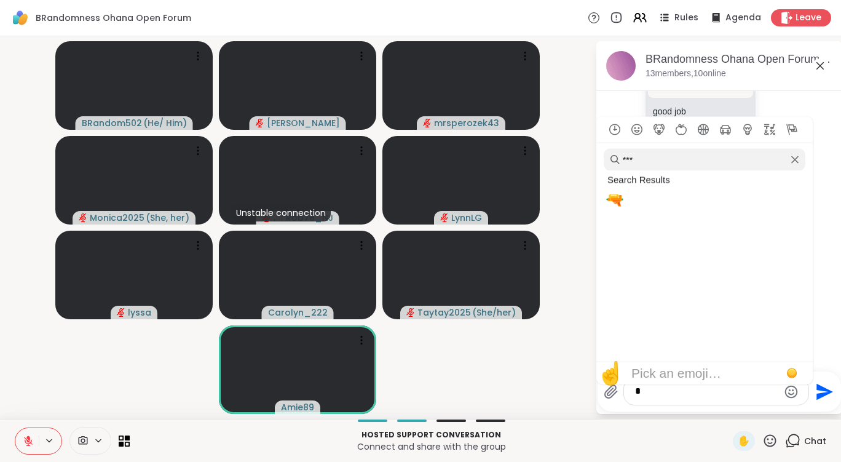
click at [656, 393] on textarea "*" at bounding box center [706, 391] width 143 height 13
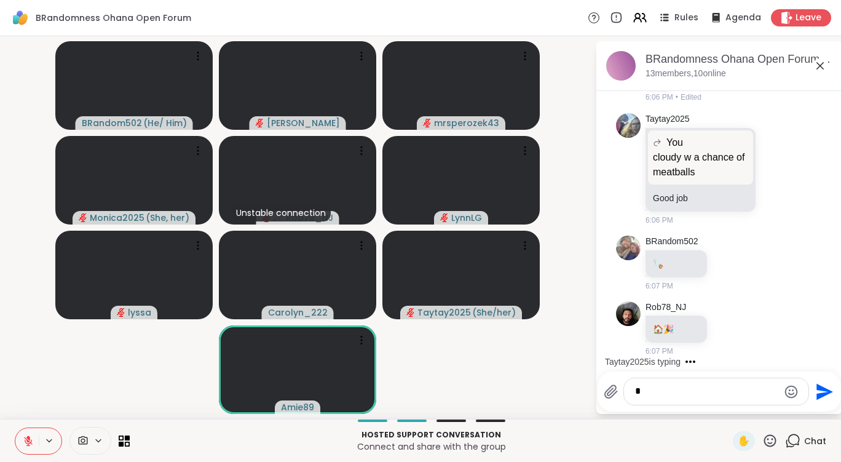
drag, startPoint x: 656, startPoint y: 393, endPoint x: 614, endPoint y: 387, distance: 42.3
click at [614, 387] on div "*" at bounding box center [705, 391] width 205 height 28
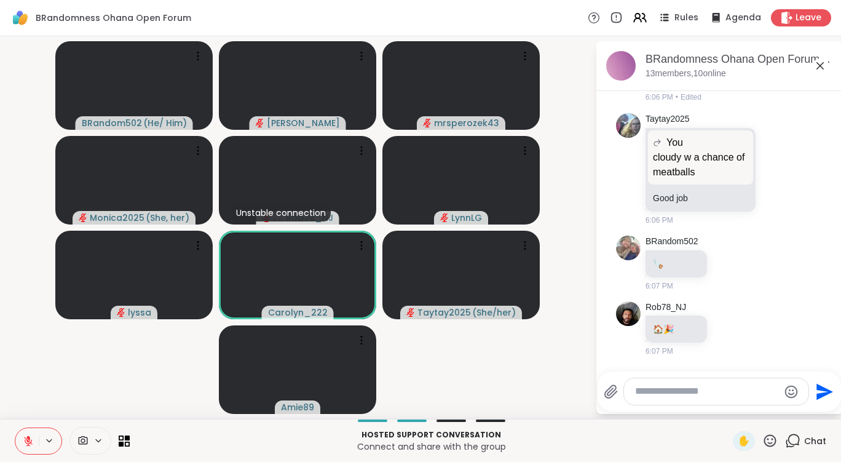
click at [787, 389] on icon "Emoji picker" at bounding box center [791, 391] width 13 height 13
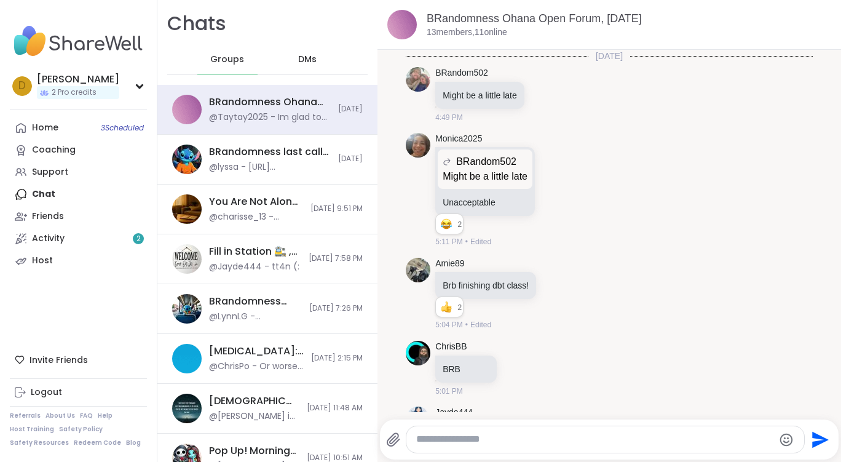
click at [313, 65] on div "DMs" at bounding box center [308, 59] width 60 height 29
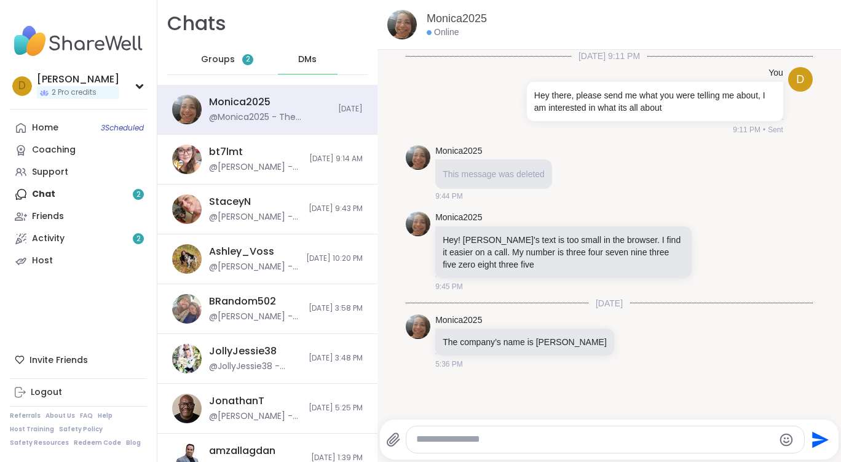
click at [225, 59] on span "Groups" at bounding box center [218, 59] width 34 height 12
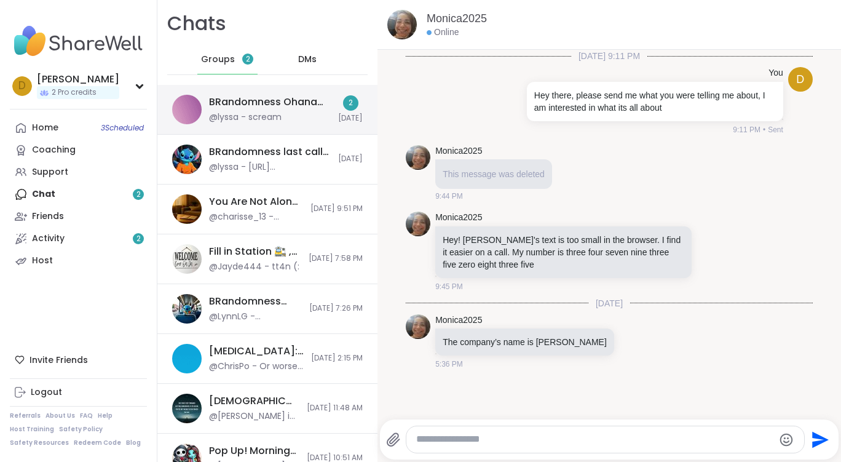
click at [271, 111] on div "@lyssa - scream" at bounding box center [245, 117] width 73 height 12
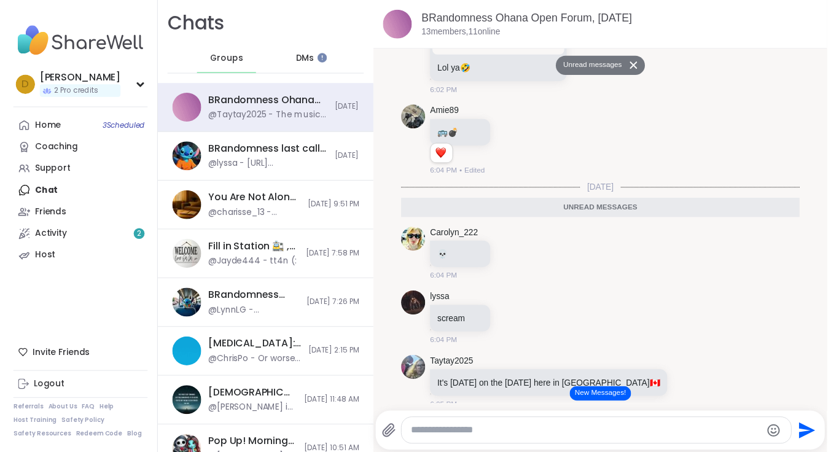
scroll to position [8659, 0]
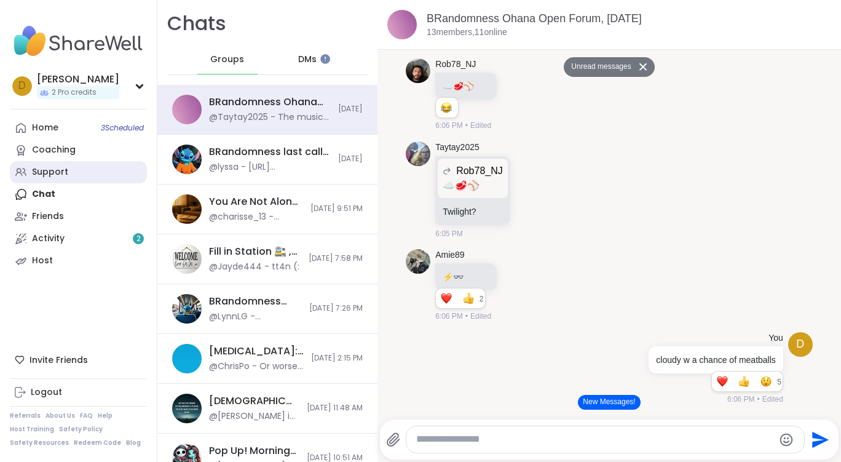
click at [73, 166] on link "Support" at bounding box center [78, 172] width 137 height 22
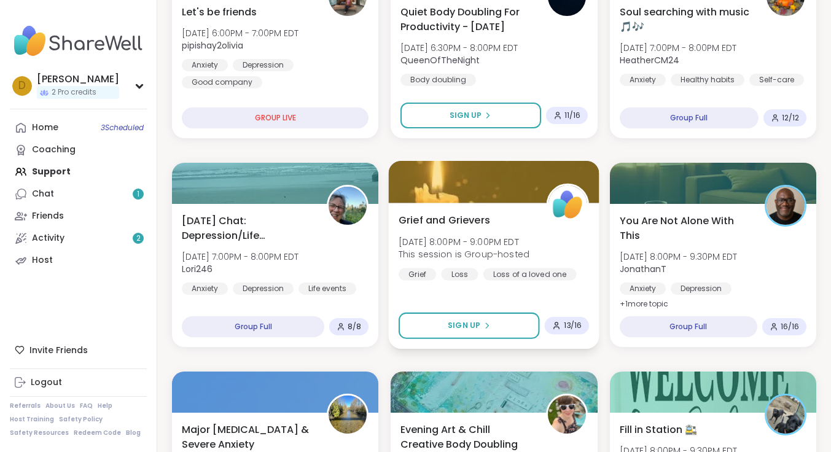
scroll to position [553, 0]
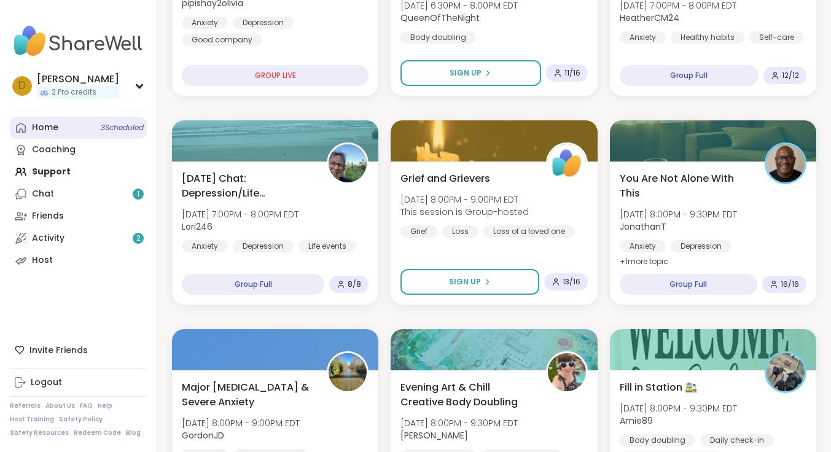
click at [49, 128] on div "Home 3 Scheduled" at bounding box center [45, 128] width 26 height 12
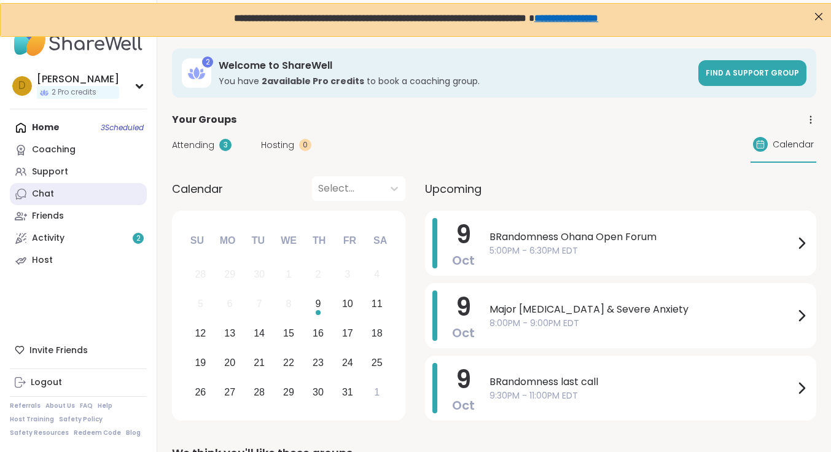
click at [57, 190] on link "Chat" at bounding box center [78, 194] width 137 height 22
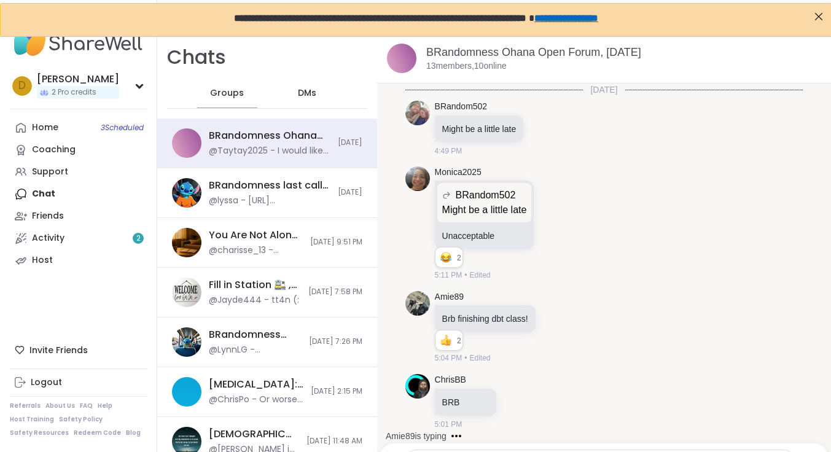
click at [301, 88] on span "DMs" at bounding box center [307, 93] width 18 height 12
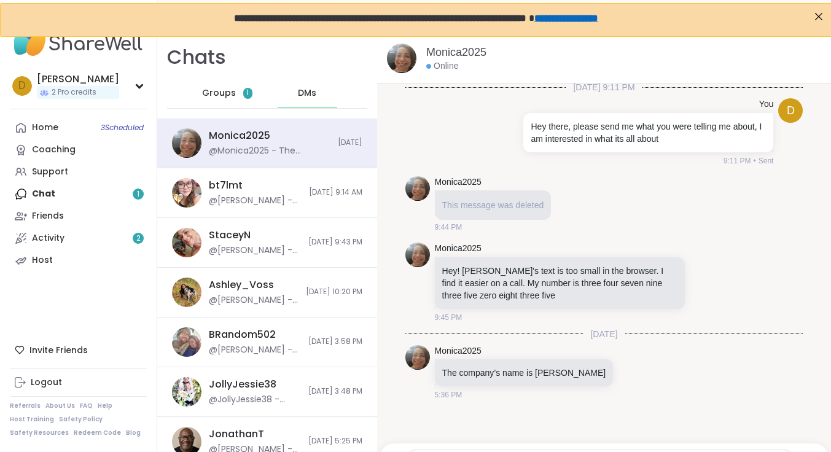
scroll to position [43, 0]
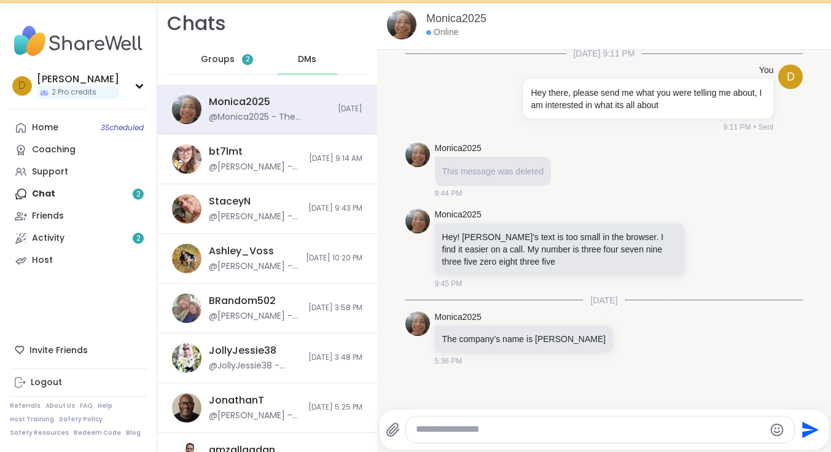
click at [529, 420] on div at bounding box center [600, 430] width 389 height 26
click at [498, 432] on textarea "Type your message" at bounding box center [590, 429] width 348 height 13
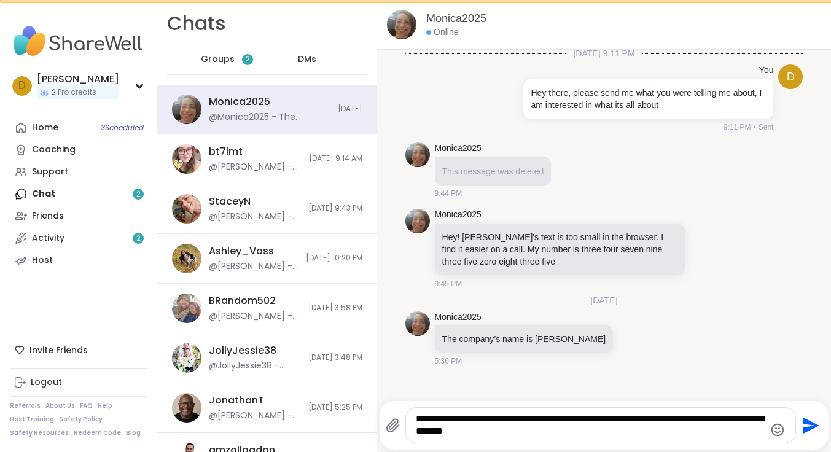
click at [516, 427] on textarea "**********" at bounding box center [590, 425] width 348 height 25
type textarea "**********"
click at [810, 433] on icon "Send" at bounding box center [810, 426] width 20 height 20
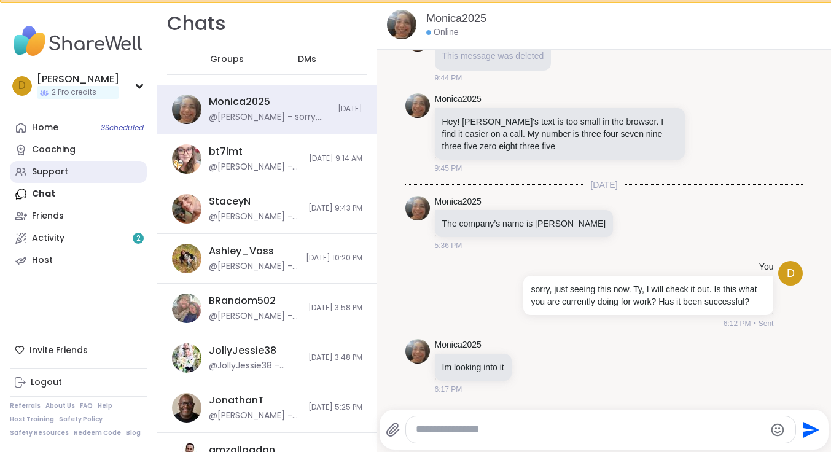
scroll to position [196, 0]
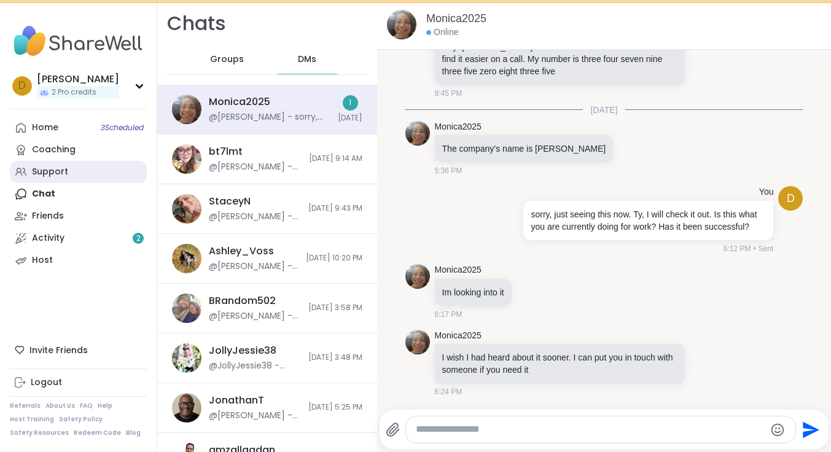
click at [64, 175] on div "Support" at bounding box center [50, 172] width 36 height 12
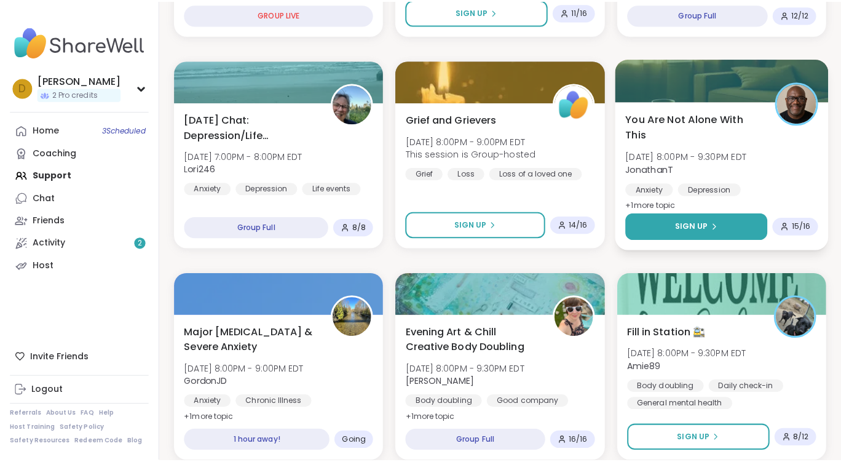
scroll to position [553, 0]
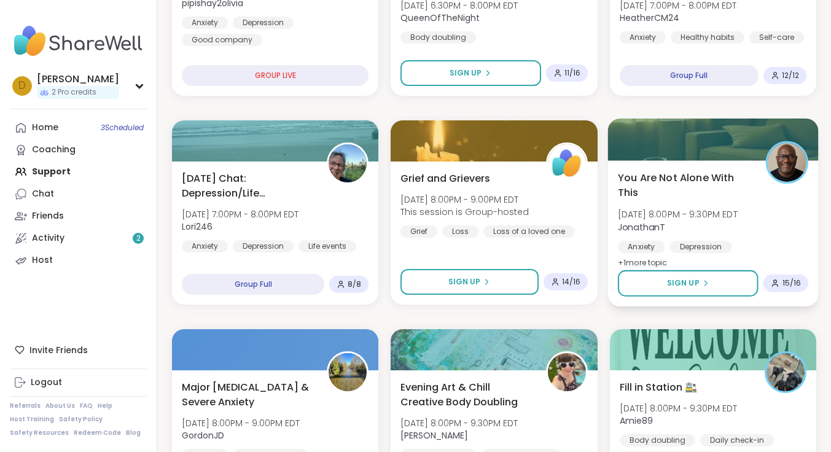
click at [685, 179] on span "You Are Not Alone With This" at bounding box center [685, 185] width 135 height 30
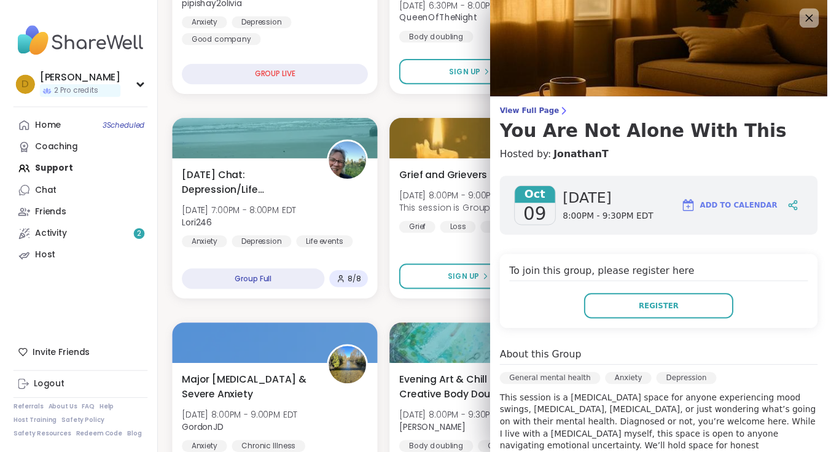
scroll to position [266, 0]
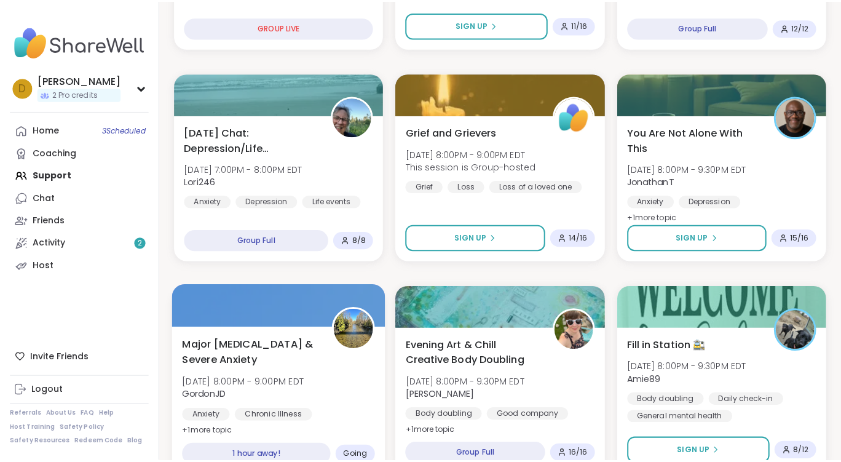
scroll to position [676, 0]
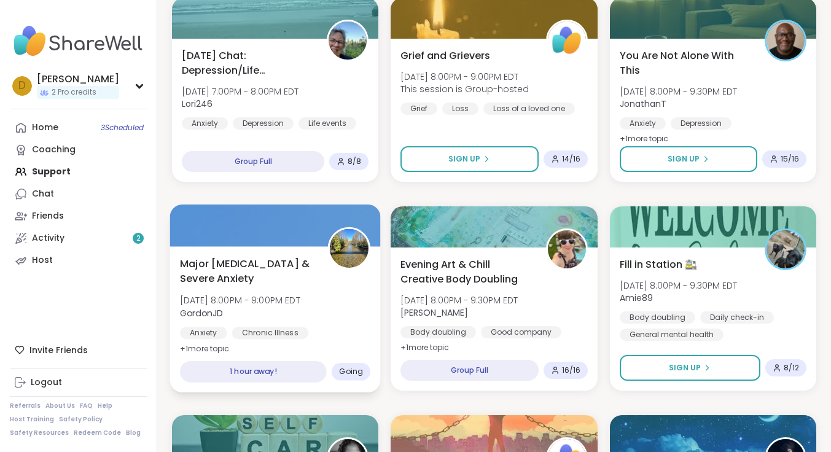
click at [210, 263] on span "Major [MEDICAL_DATA] & Severe Anxiety" at bounding box center [247, 271] width 135 height 30
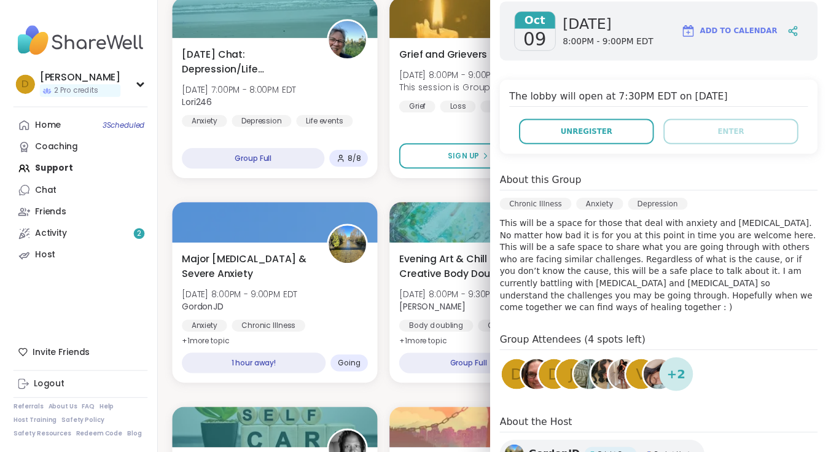
scroll to position [278, 0]
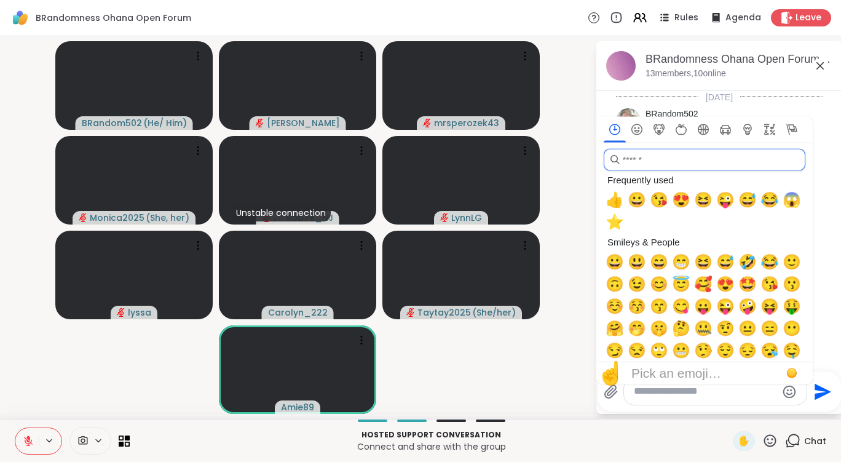
click at [658, 161] on input "search" at bounding box center [704, 160] width 202 height 22
type input "***"
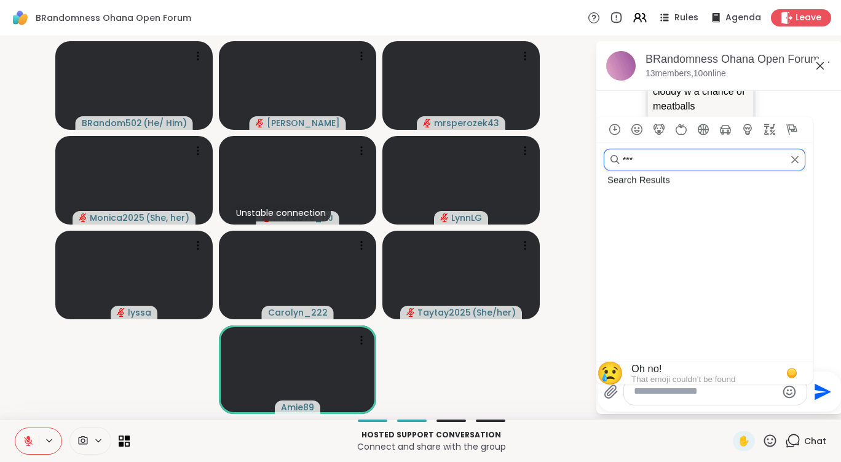
scroll to position [10537, 0]
drag, startPoint x: 645, startPoint y: 160, endPoint x: 584, endPoint y: 140, distance: 64.7
click at [584, 140] on div "BRandom502 ( He/ Him ) Donald mrsperozek43 Monica2025 ( She, her ) Unstable con…" at bounding box center [420, 227] width 841 height 382
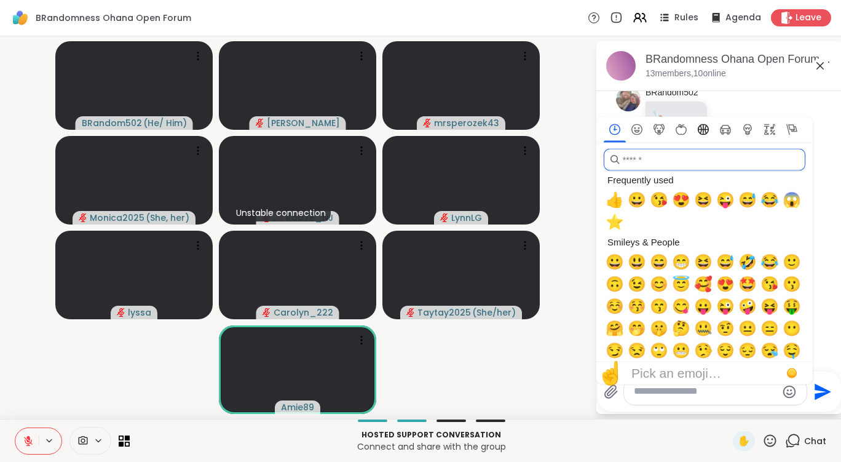
scroll to position [10621, 0]
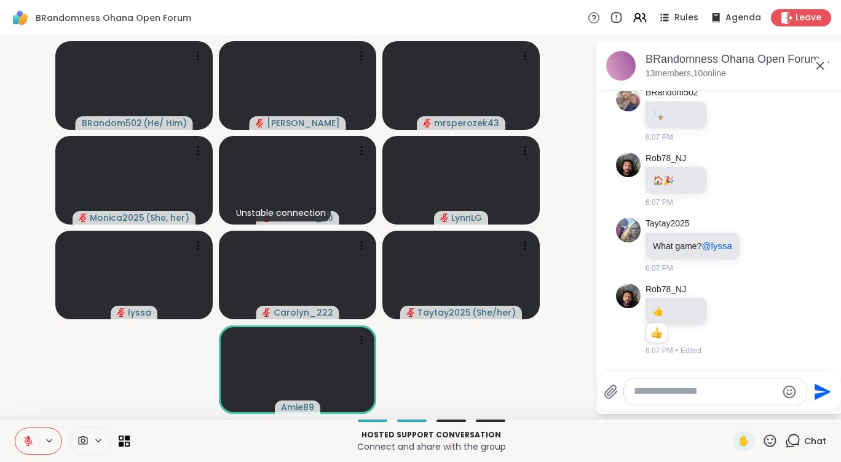
click at [817, 64] on icon at bounding box center [819, 65] width 15 height 15
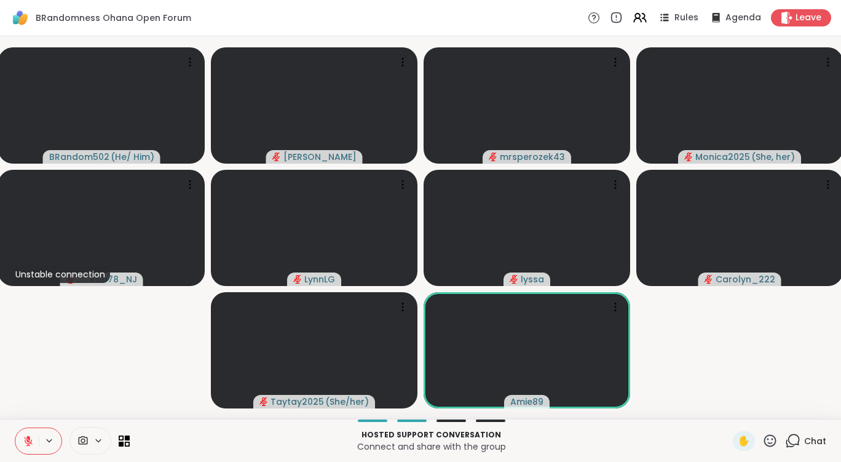
click at [788, 444] on icon at bounding box center [794, 439] width 12 height 11
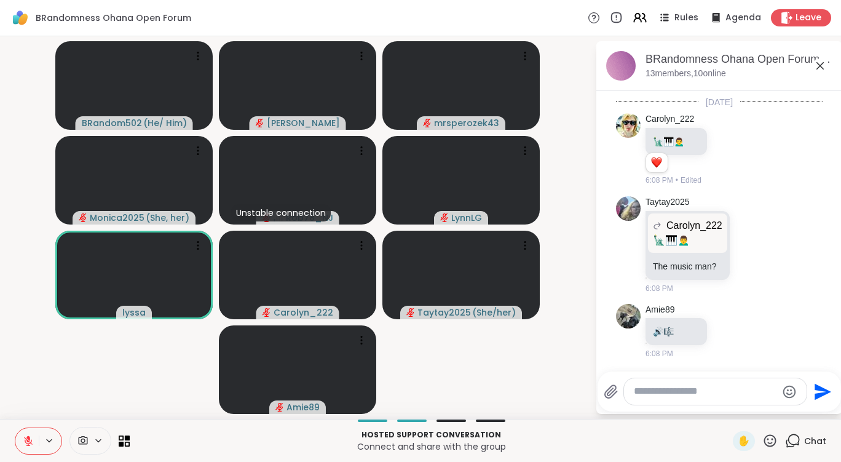
scroll to position [10876, 0]
click at [72, 366] on video-player-container "BRandom502 ( He/ Him ) Donald mrsperozek43 Monica2025 ( She, her ) Unstable con…" at bounding box center [297, 227] width 580 height 372
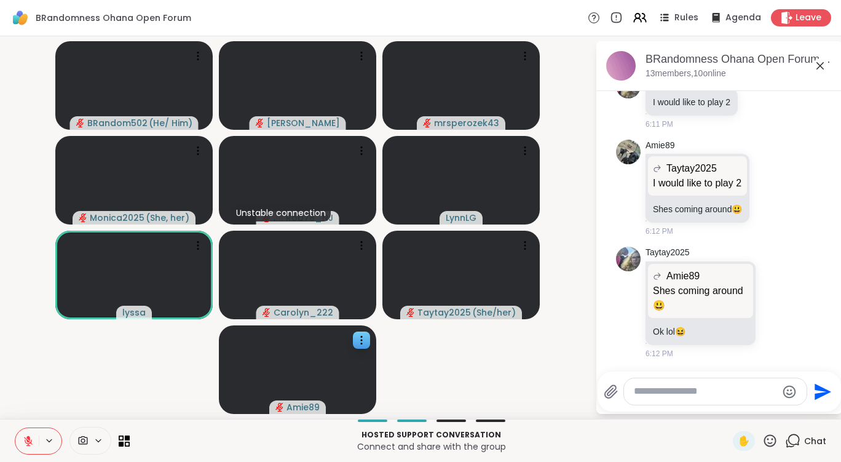
scroll to position [11394, 0]
click at [32, 437] on icon at bounding box center [28, 440] width 11 height 11
click at [33, 441] on icon at bounding box center [28, 440] width 11 height 11
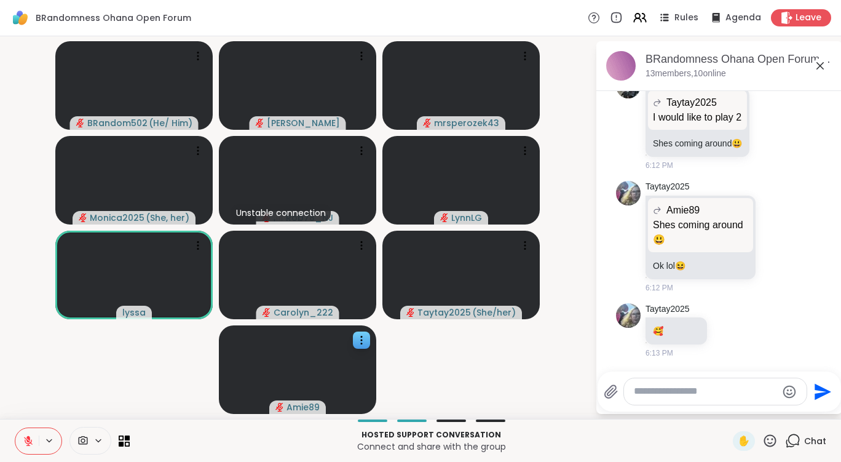
scroll to position [11460, 0]
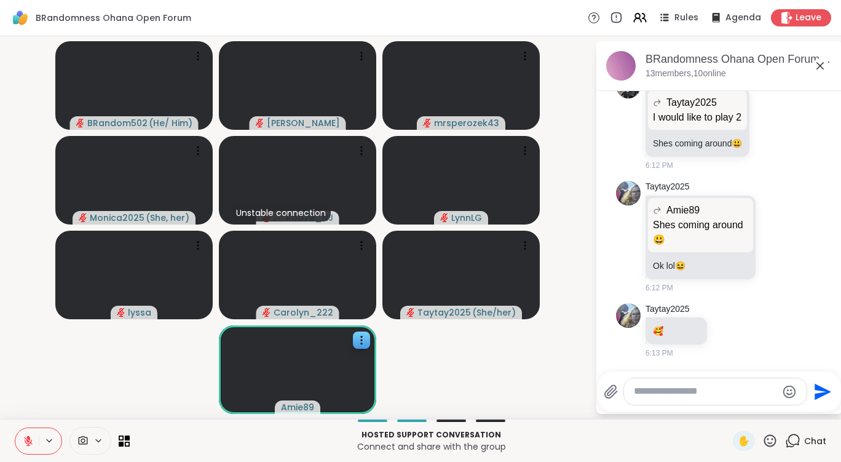
click at [26, 446] on button at bounding box center [26, 441] width 23 height 26
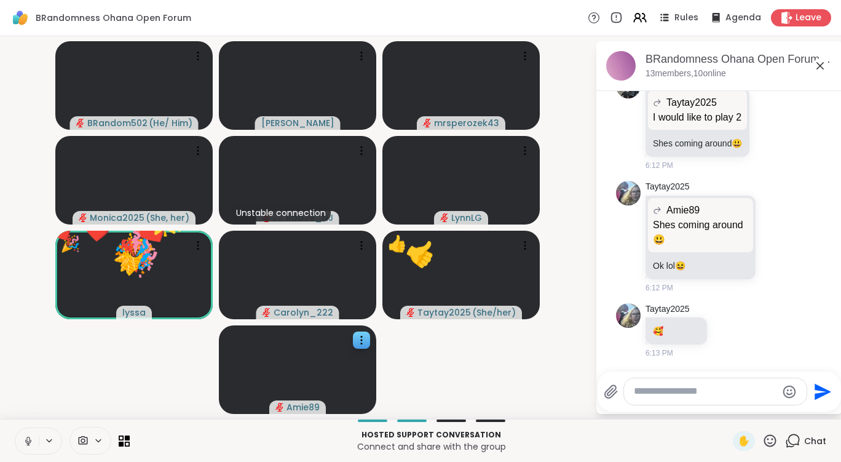
click at [29, 439] on icon at bounding box center [28, 440] width 11 height 11
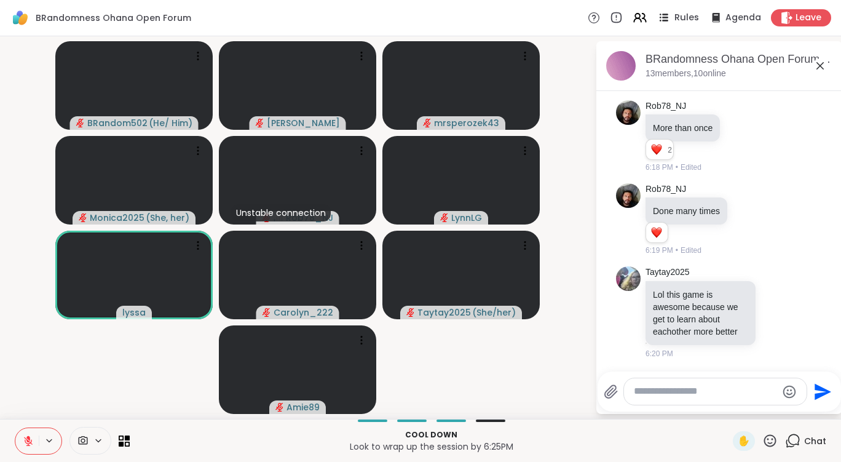
scroll to position [12153, 0]
click at [28, 439] on icon at bounding box center [28, 440] width 11 height 11
click at [31, 441] on icon at bounding box center [28, 440] width 11 height 11
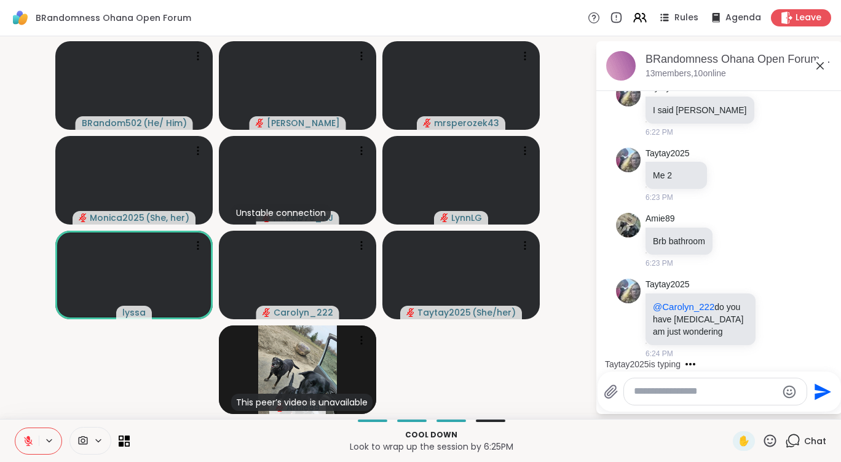
scroll to position [12457, 0]
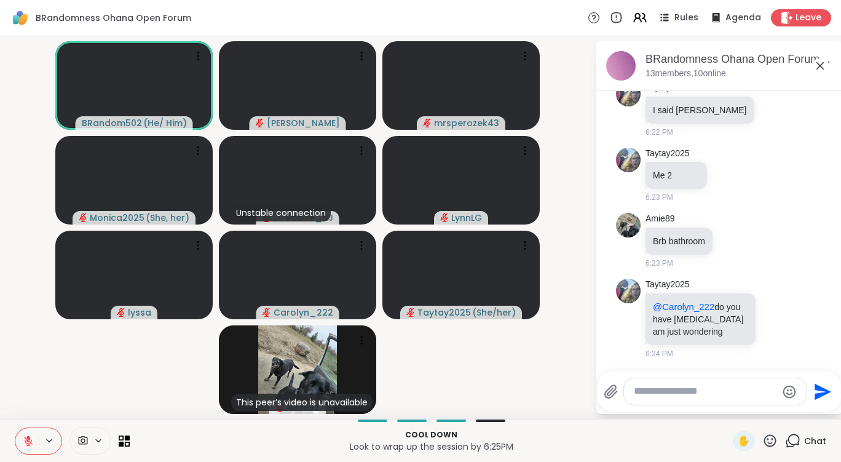
click at [27, 443] on icon at bounding box center [28, 440] width 11 height 11
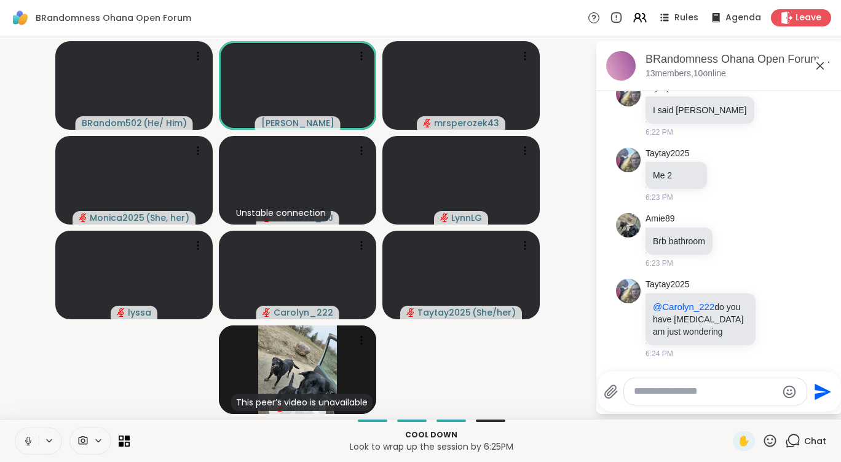
click at [27, 441] on icon at bounding box center [28, 440] width 11 height 11
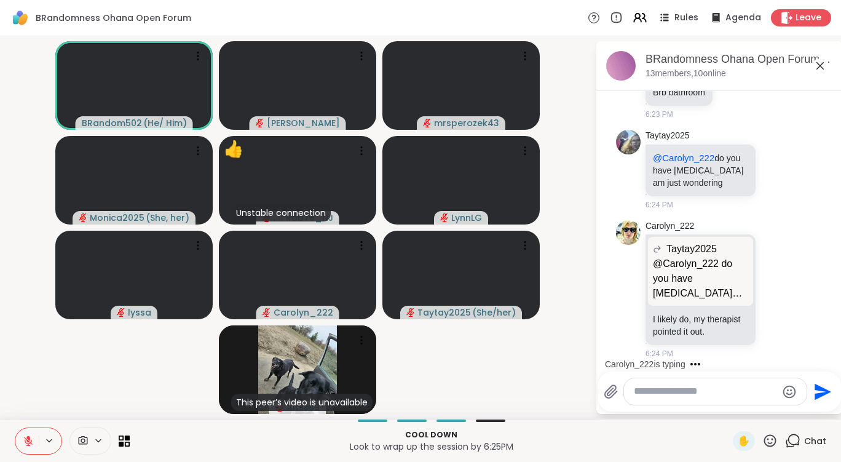
scroll to position [12250, 0]
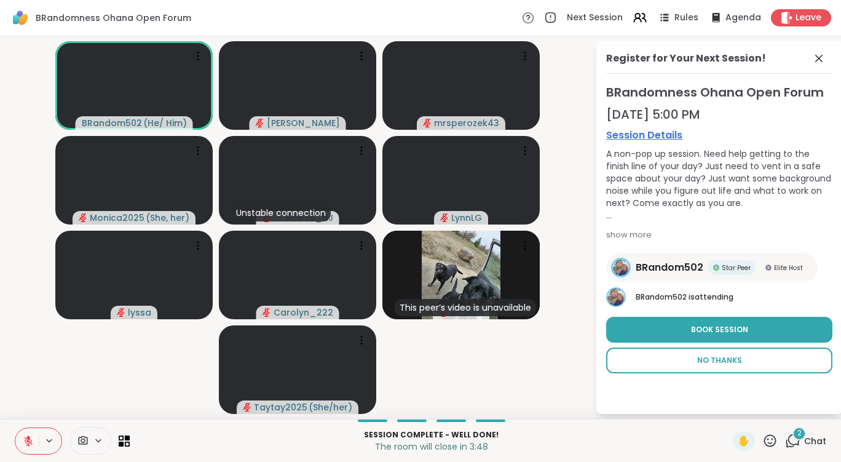
click at [696, 353] on button "No Thanks" at bounding box center [719, 360] width 226 height 26
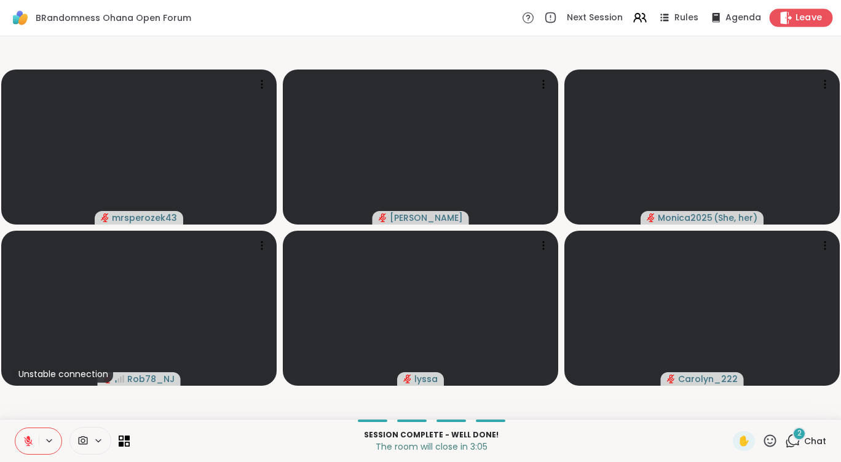
click at [798, 17] on span "Leave" at bounding box center [808, 18] width 27 height 13
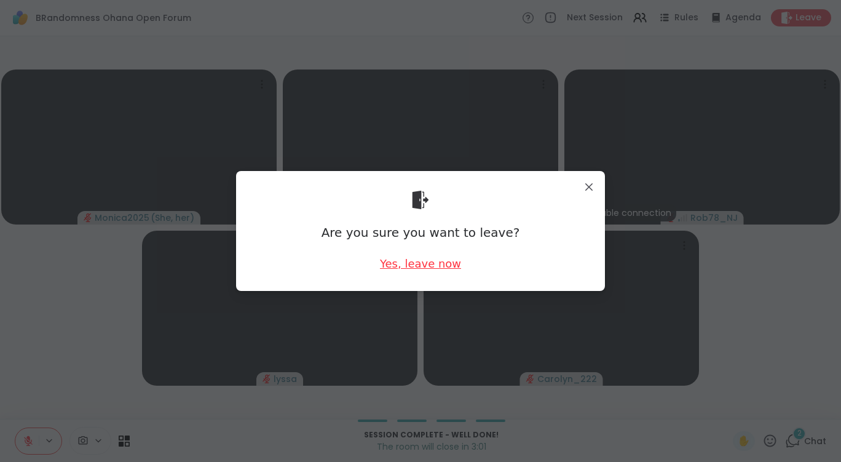
click at [403, 265] on div "Yes, leave now" at bounding box center [420, 263] width 81 height 15
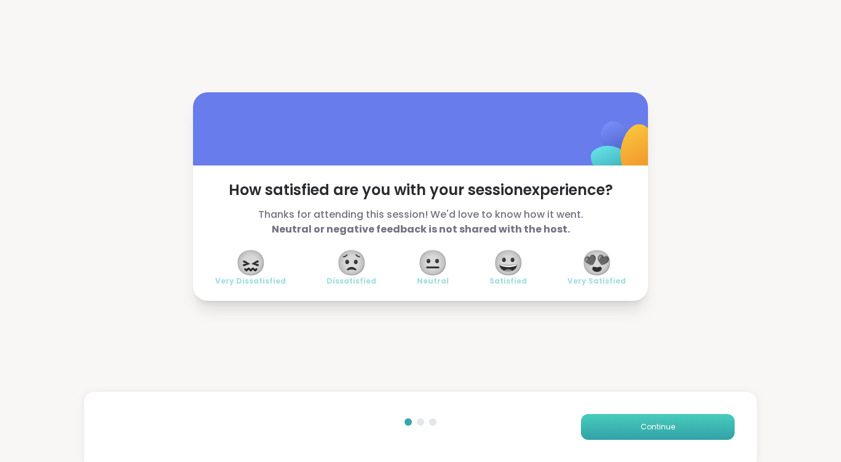
click at [664, 420] on button "Continue" at bounding box center [658, 427] width 154 height 26
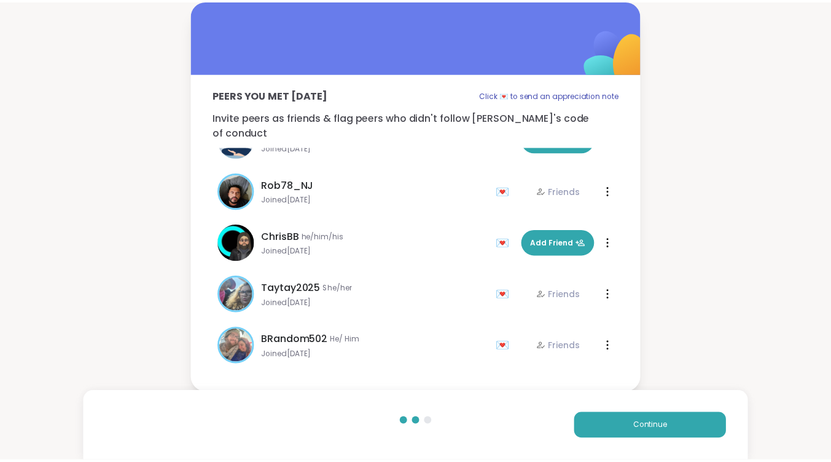
scroll to position [398, 0]
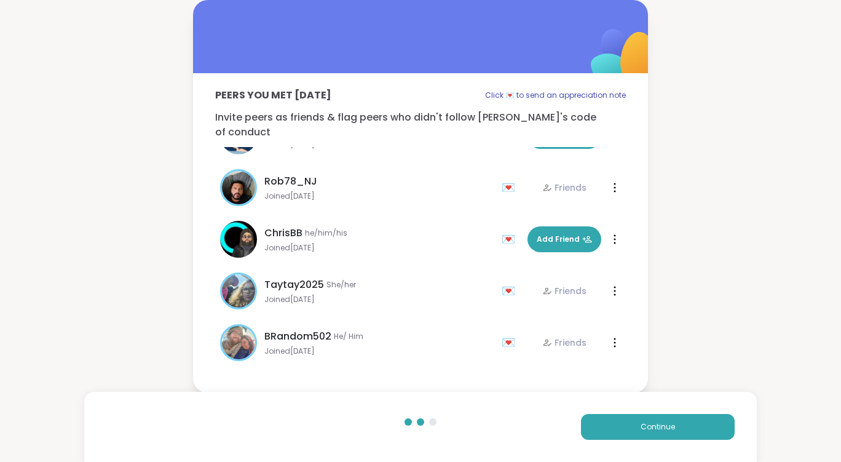
click at [756, 266] on div "Peers you met today Click 💌 to send an appreciation note Invite peers as friend…" at bounding box center [420, 196] width 841 height 393
click at [681, 424] on button "Continue" at bounding box center [658, 427] width 154 height 26
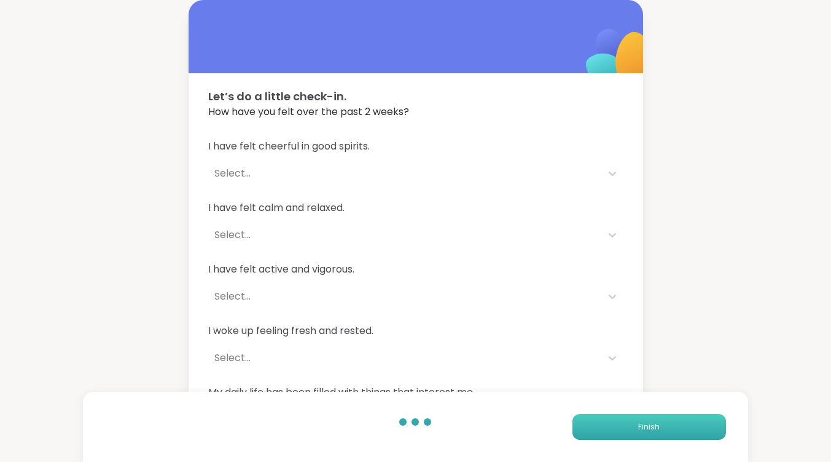
click at [651, 431] on span "Finish" at bounding box center [650, 426] width 22 height 11
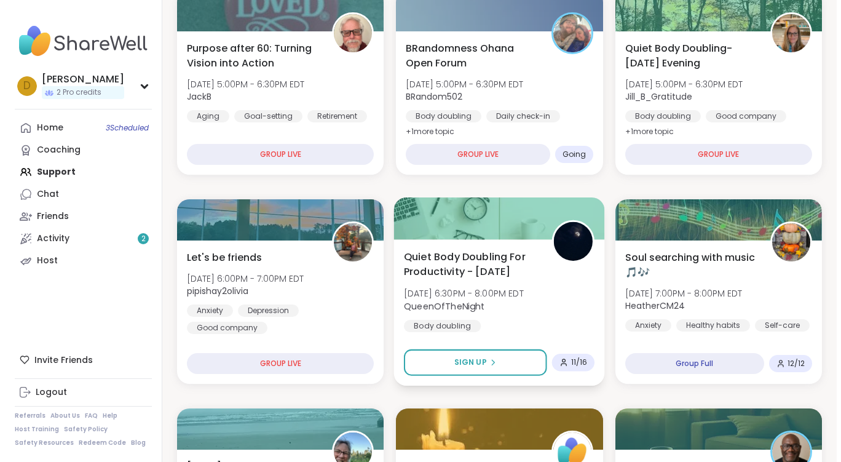
scroll to position [246, 0]
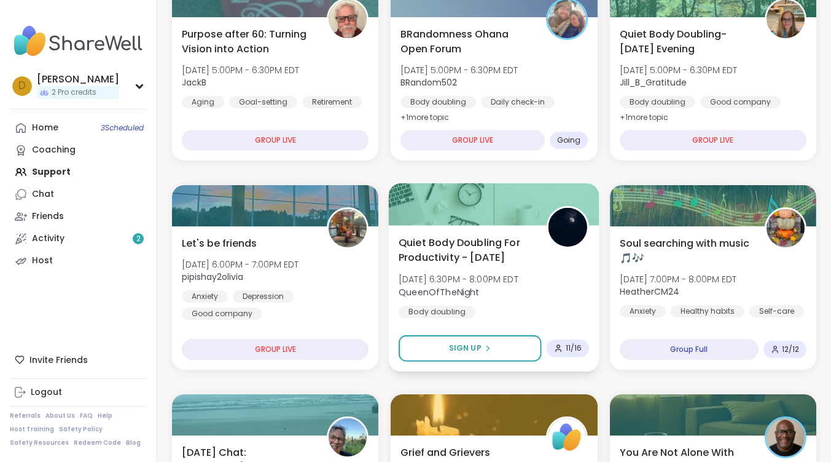
click at [446, 243] on span "Quiet Body Doubling For Productivity - [DATE]" at bounding box center [466, 250] width 135 height 30
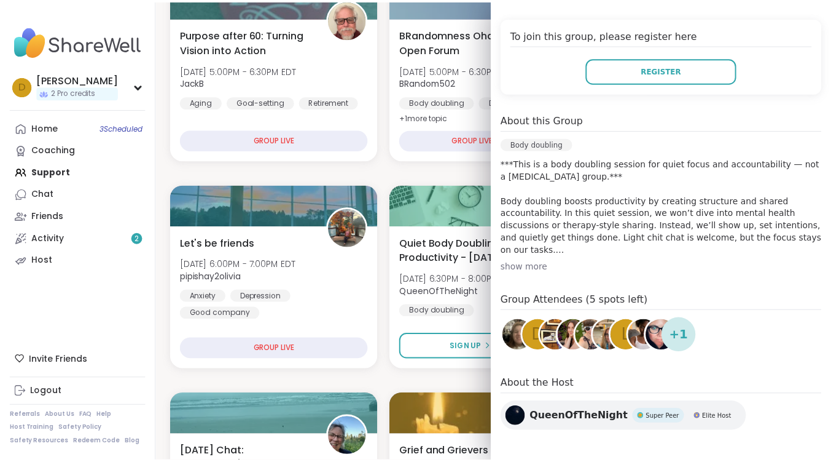
scroll to position [269, 0]
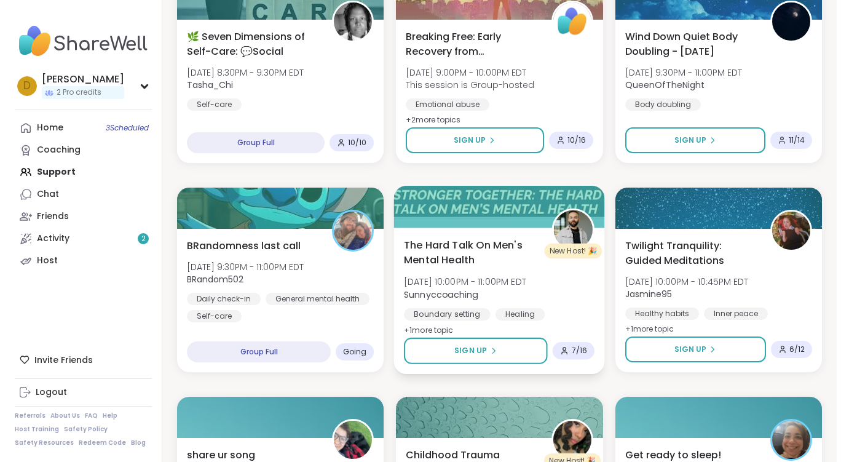
scroll to position [1106, 0]
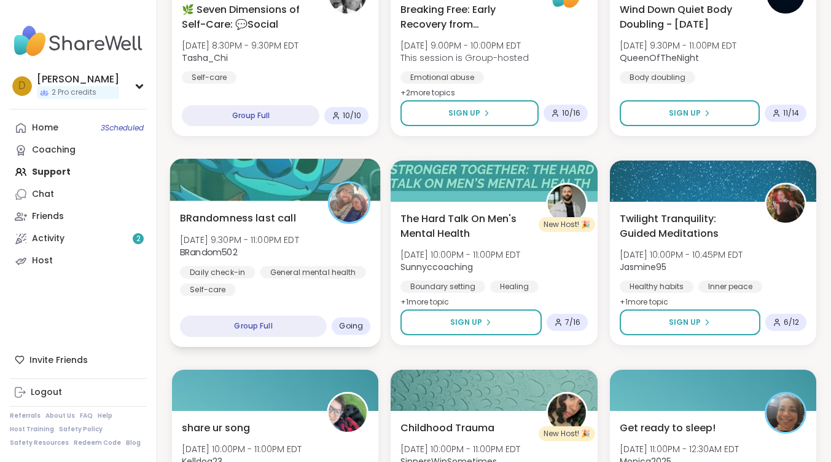
click at [239, 213] on span "BRandomness last call" at bounding box center [238, 217] width 116 height 15
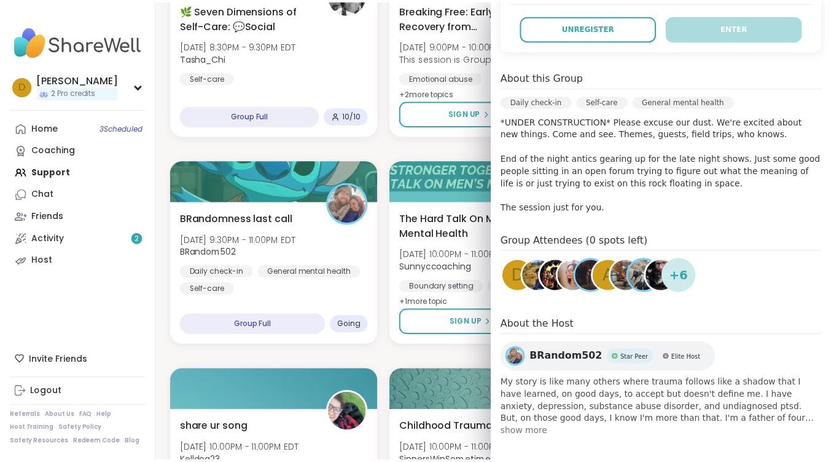
scroll to position [291, 0]
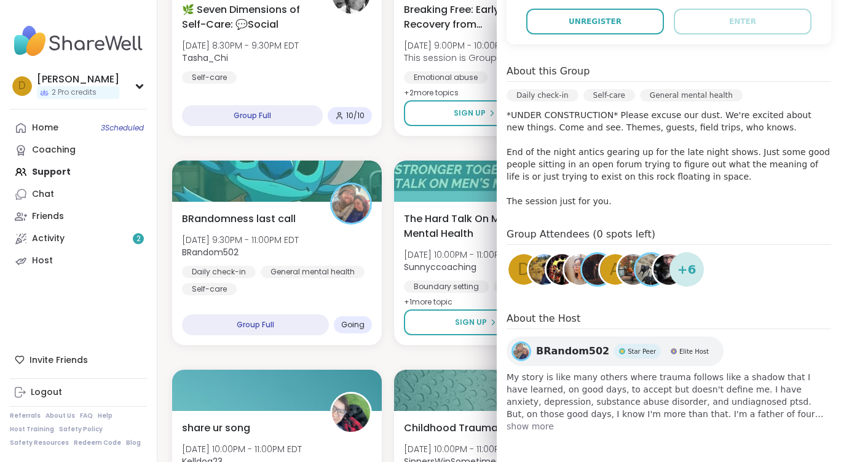
click at [357, 149] on div "Purpose after 60: Turning Vision into Action Thu, Oct 09 | 5:00PM - 6:30PM EDT …" at bounding box center [499, 357] width 654 height 2483
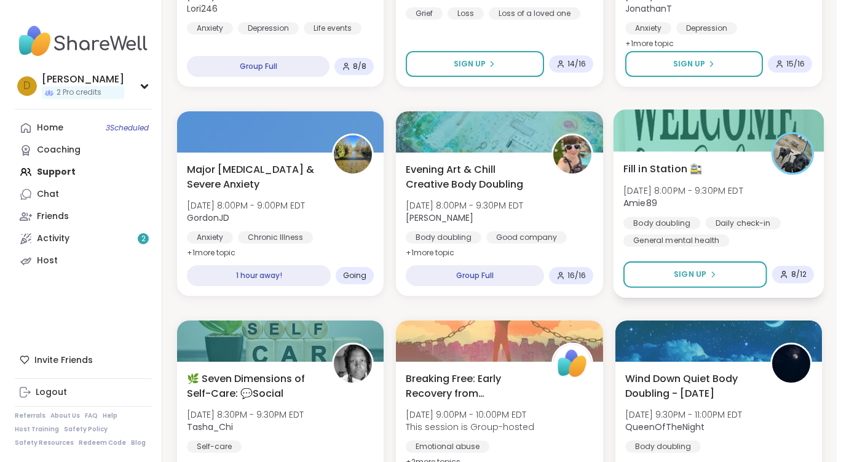
scroll to position [553, 0]
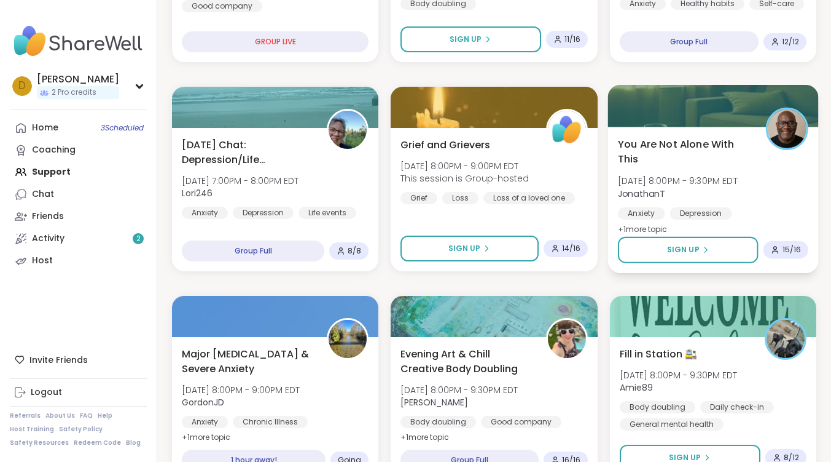
click at [701, 138] on span "You Are Not Alone With This" at bounding box center [685, 151] width 135 height 30
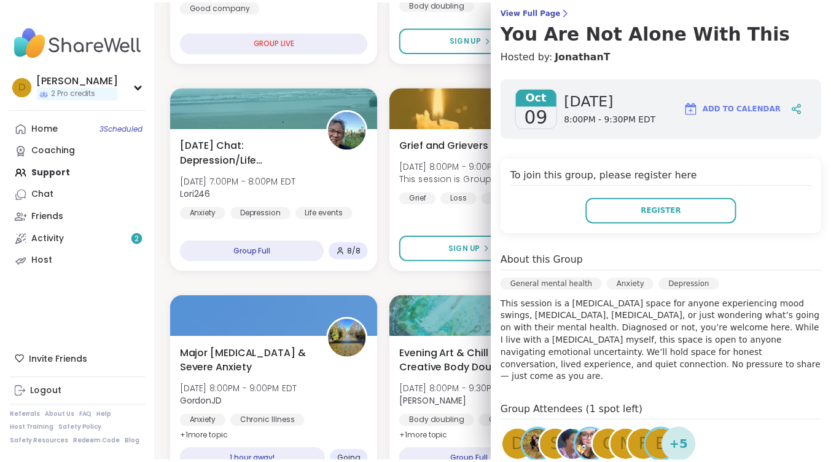
scroll to position [266, 0]
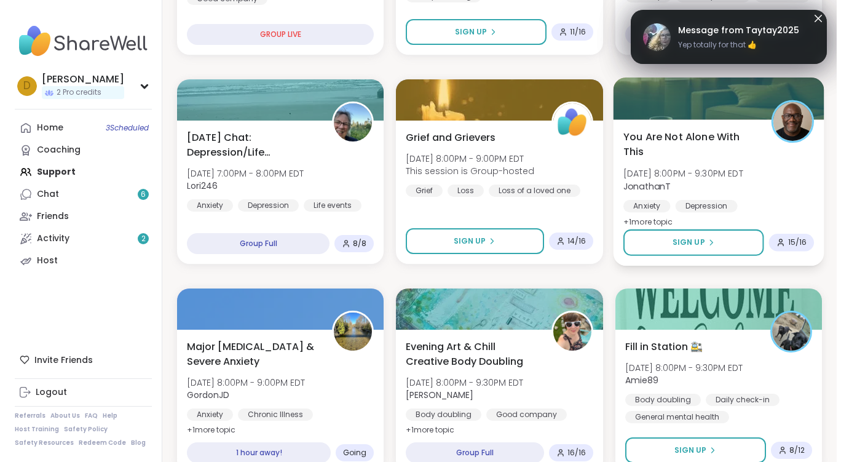
scroll to position [553, 0]
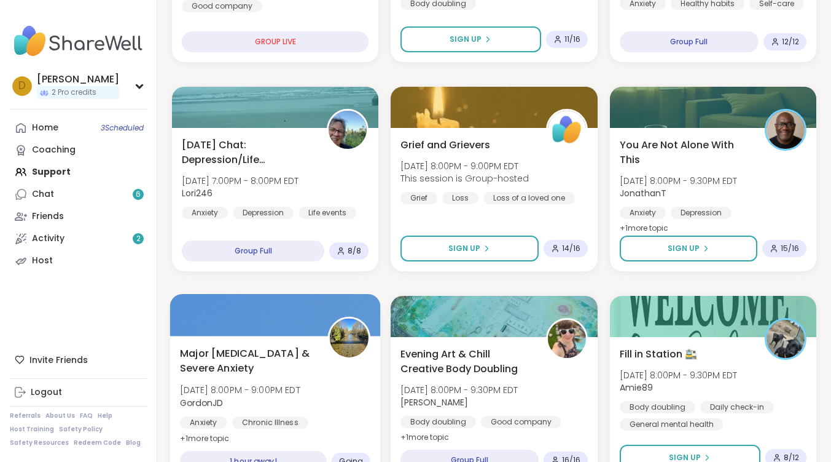
click at [235, 359] on span "Major [MEDICAL_DATA] & Severe Anxiety" at bounding box center [247, 360] width 135 height 30
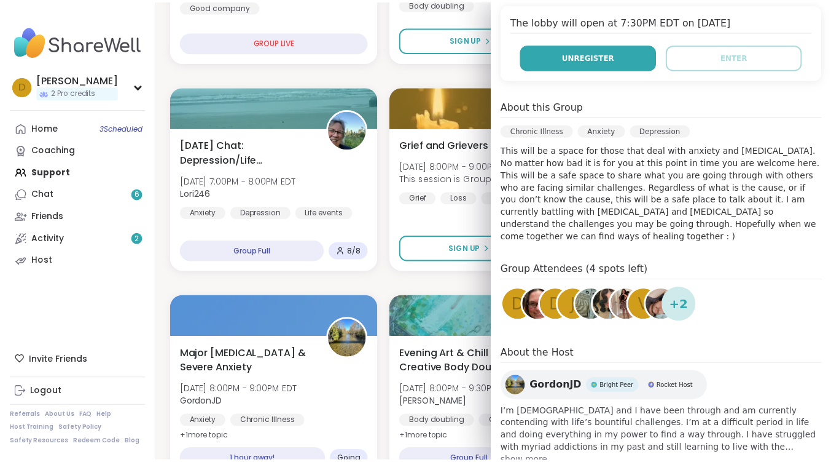
scroll to position [278, 0]
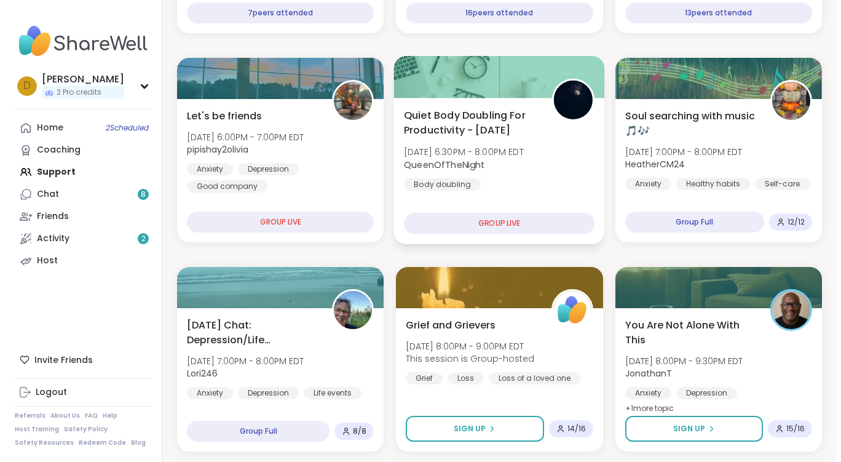
scroll to position [369, 0]
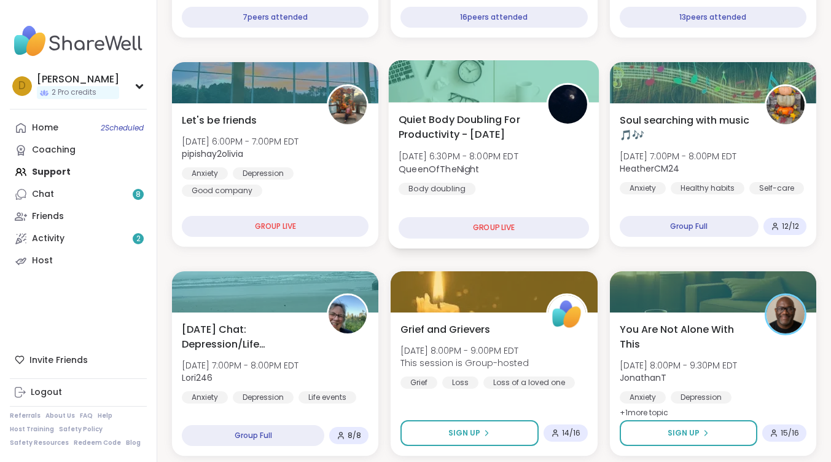
click at [450, 130] on span "Quiet Body Doubling For Productivity - [DATE]" at bounding box center [466, 127] width 135 height 30
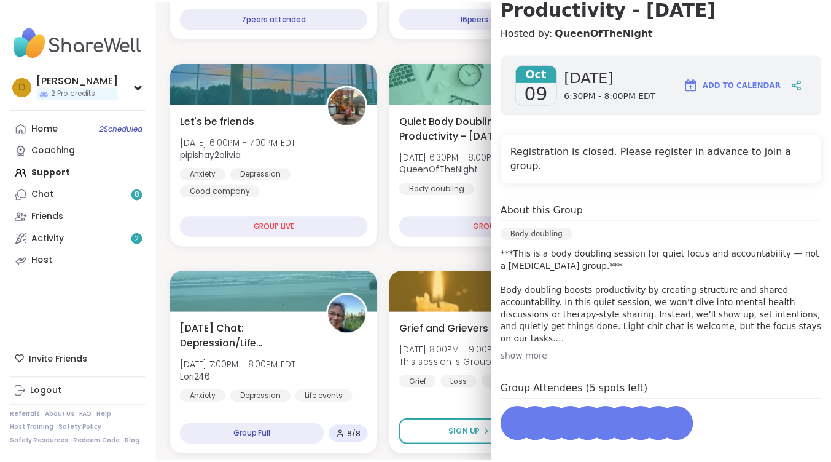
scroll to position [227, 0]
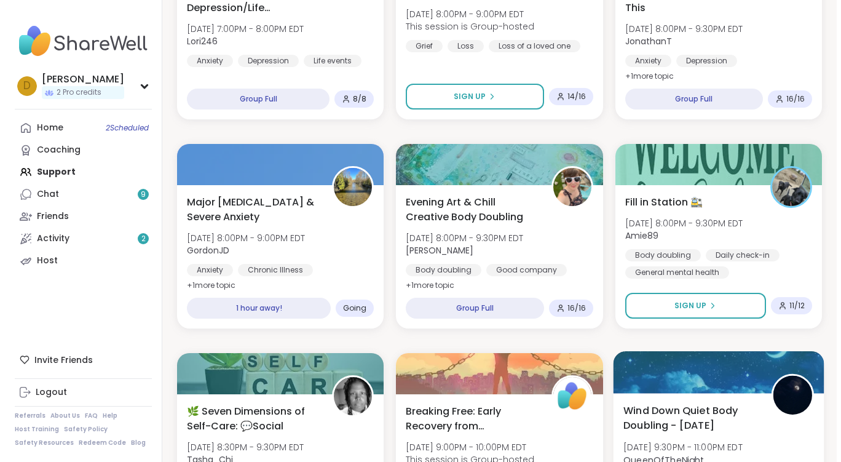
scroll to position [430, 0]
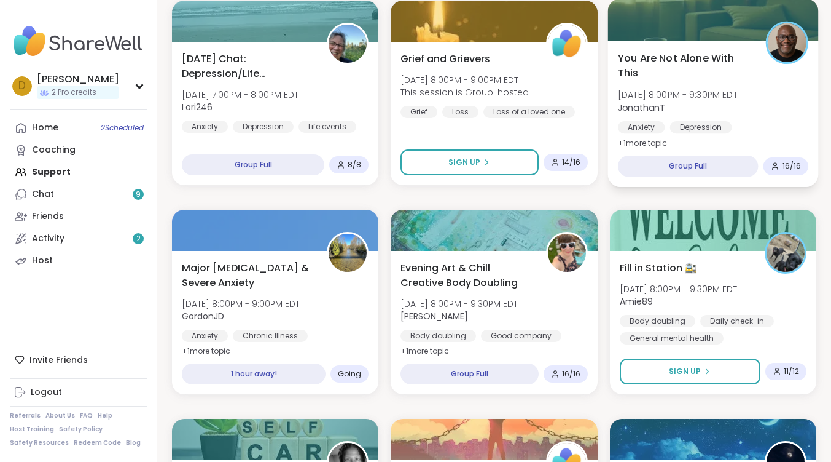
click at [699, 56] on span "You Are Not Alone With This" at bounding box center [685, 65] width 135 height 30
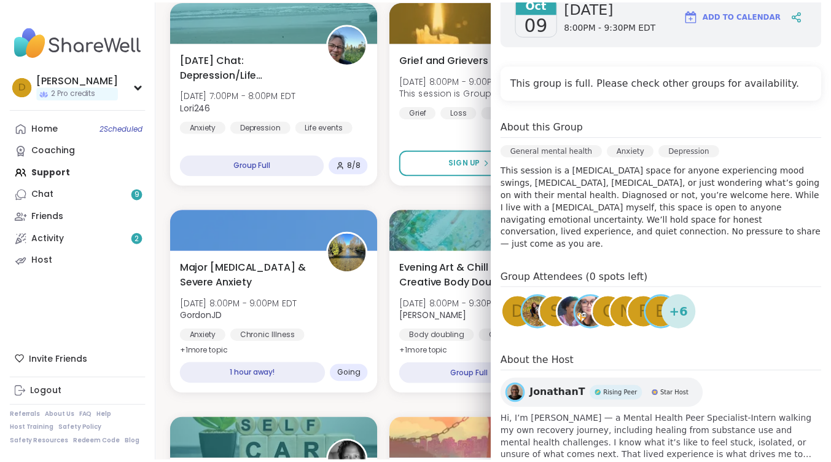
scroll to position [225, 0]
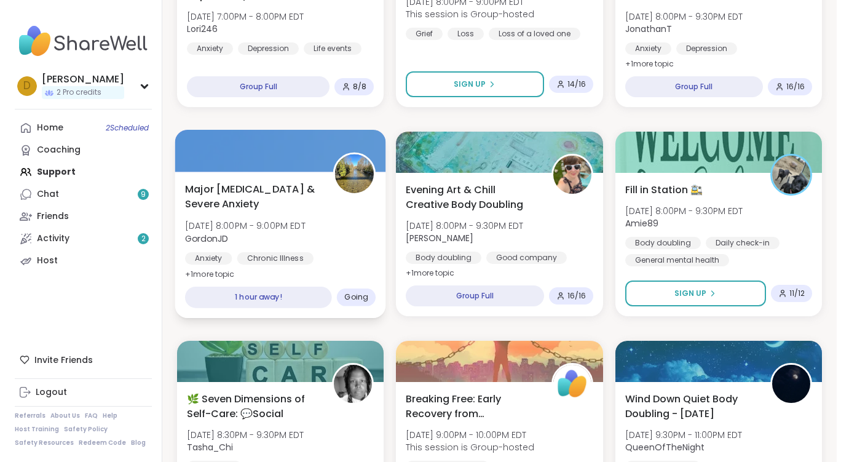
scroll to position [553, 0]
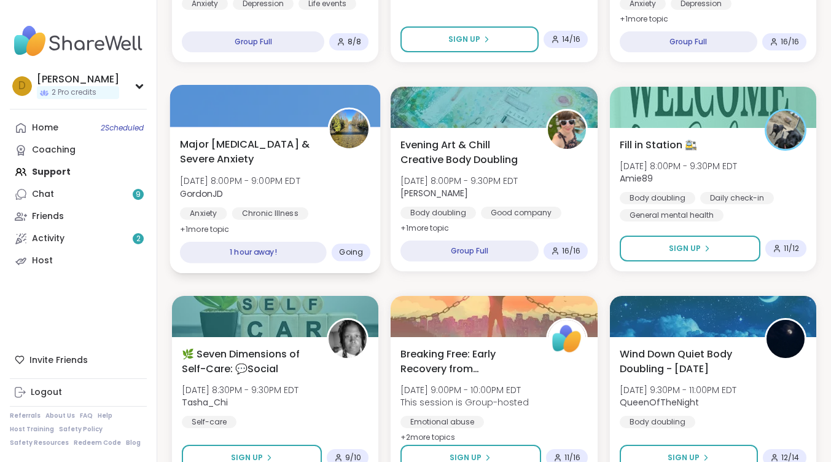
click at [249, 143] on span "Major [MEDICAL_DATA] & Severe Anxiety" at bounding box center [247, 151] width 135 height 30
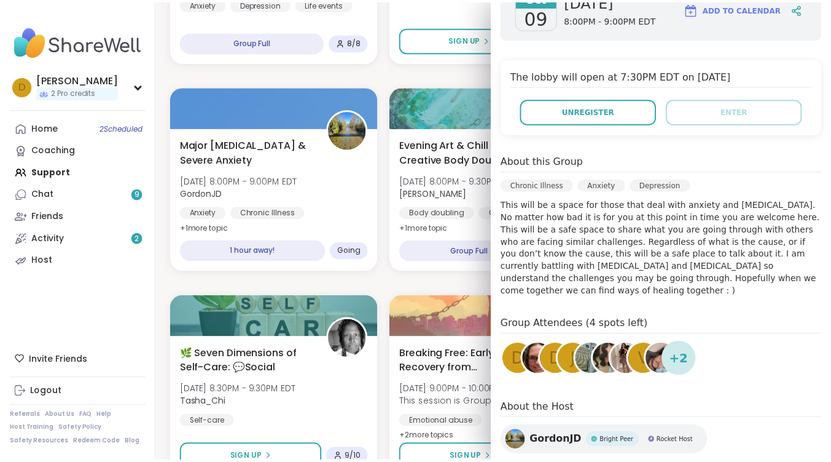
scroll to position [246, 0]
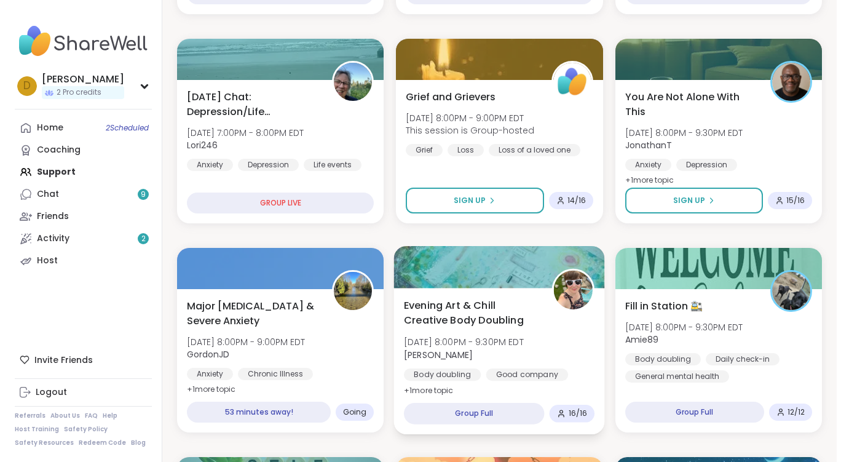
scroll to position [369, 0]
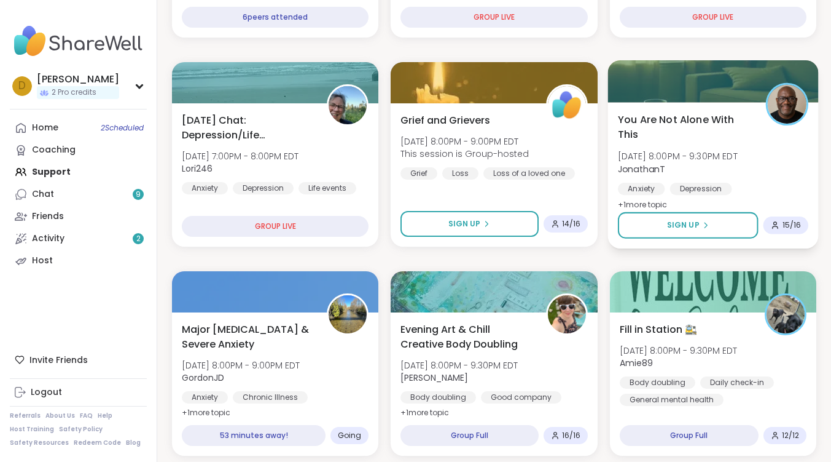
click at [683, 121] on span "You Are Not Alone With This" at bounding box center [685, 127] width 135 height 30
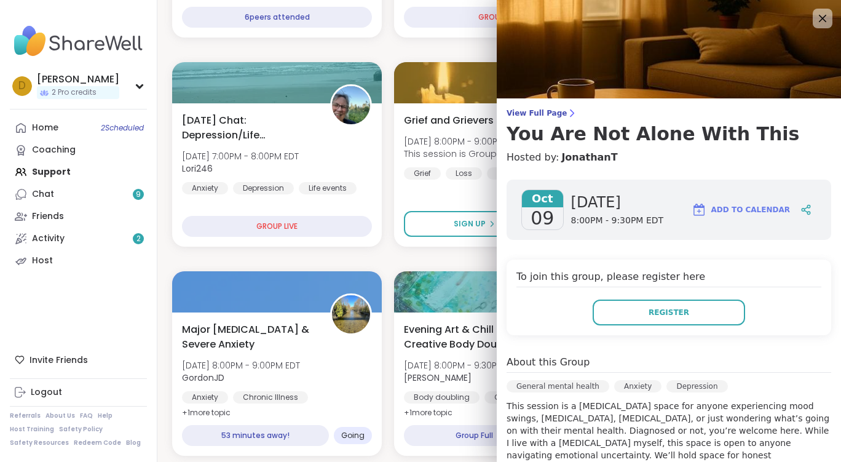
scroll to position [266, 0]
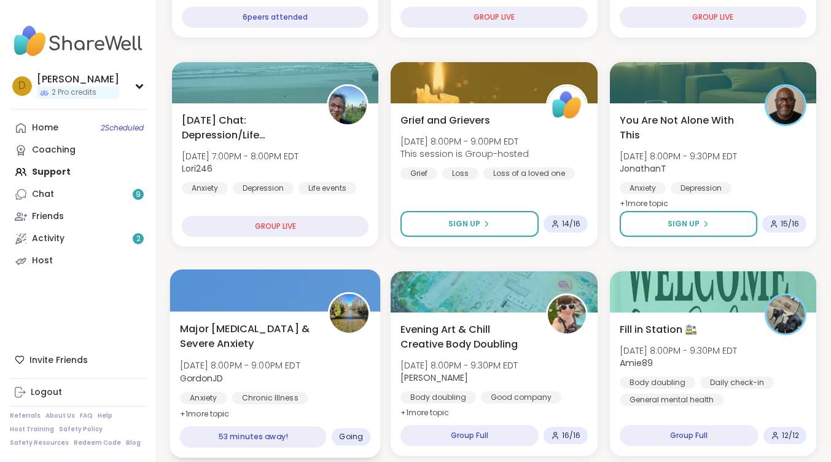
click at [242, 324] on span "Major [MEDICAL_DATA] & Severe Anxiety" at bounding box center [247, 336] width 135 height 30
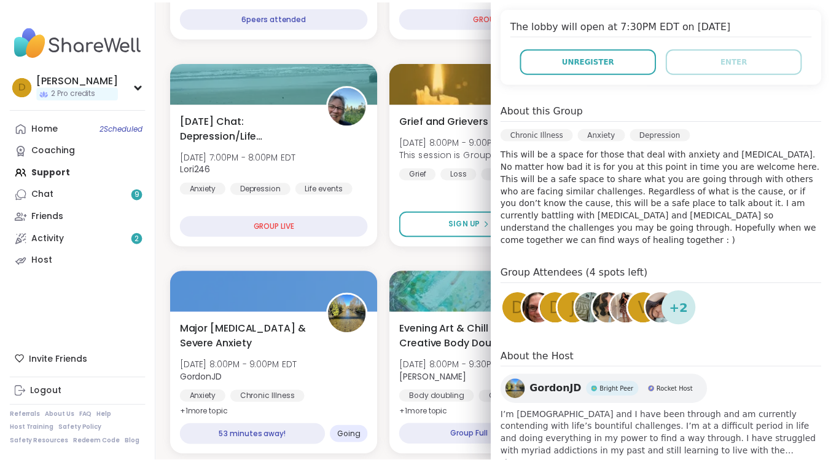
scroll to position [278, 0]
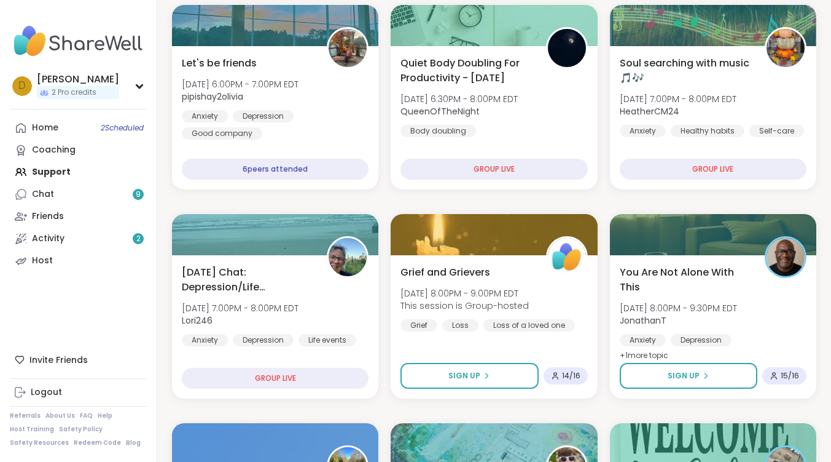
scroll to position [184, 0]
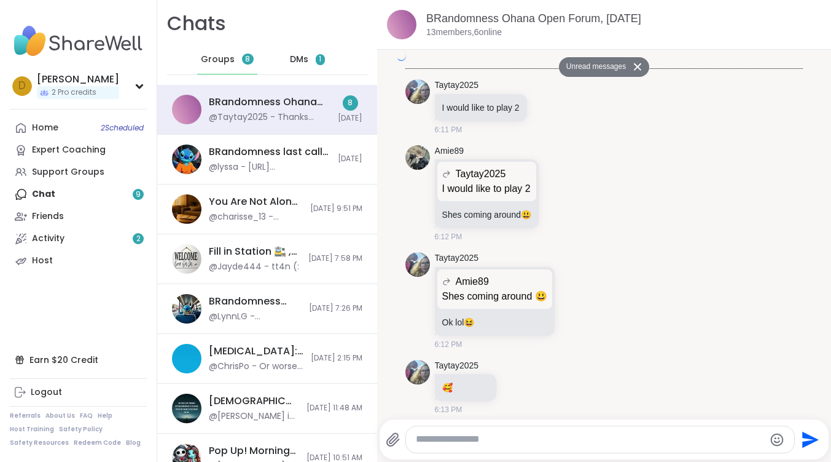
click at [303, 61] on div "DMs 1" at bounding box center [308, 59] width 60 height 29
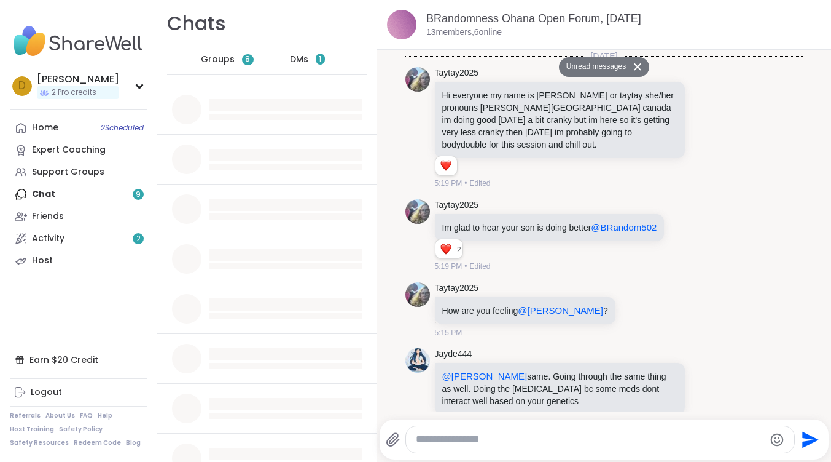
click at [303, 61] on div "DMs 1" at bounding box center [308, 59] width 60 height 29
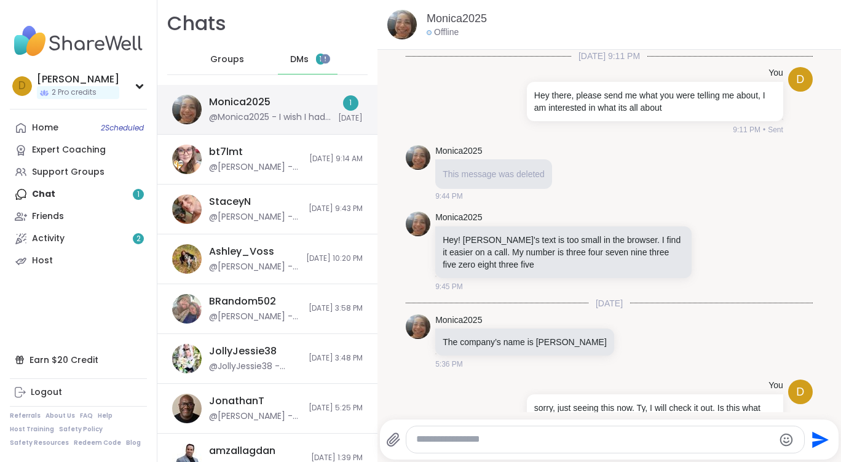
scroll to position [238, 0]
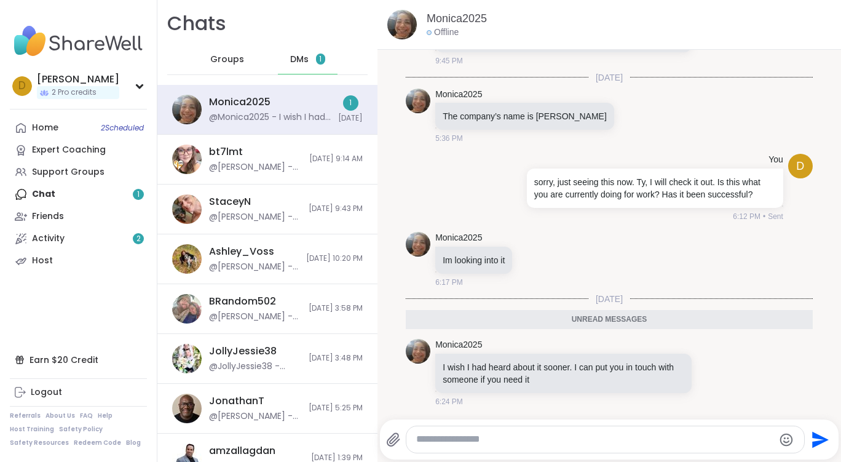
click at [225, 58] on span "Groups" at bounding box center [227, 59] width 34 height 12
